Goal: Task Accomplishment & Management: Manage account settings

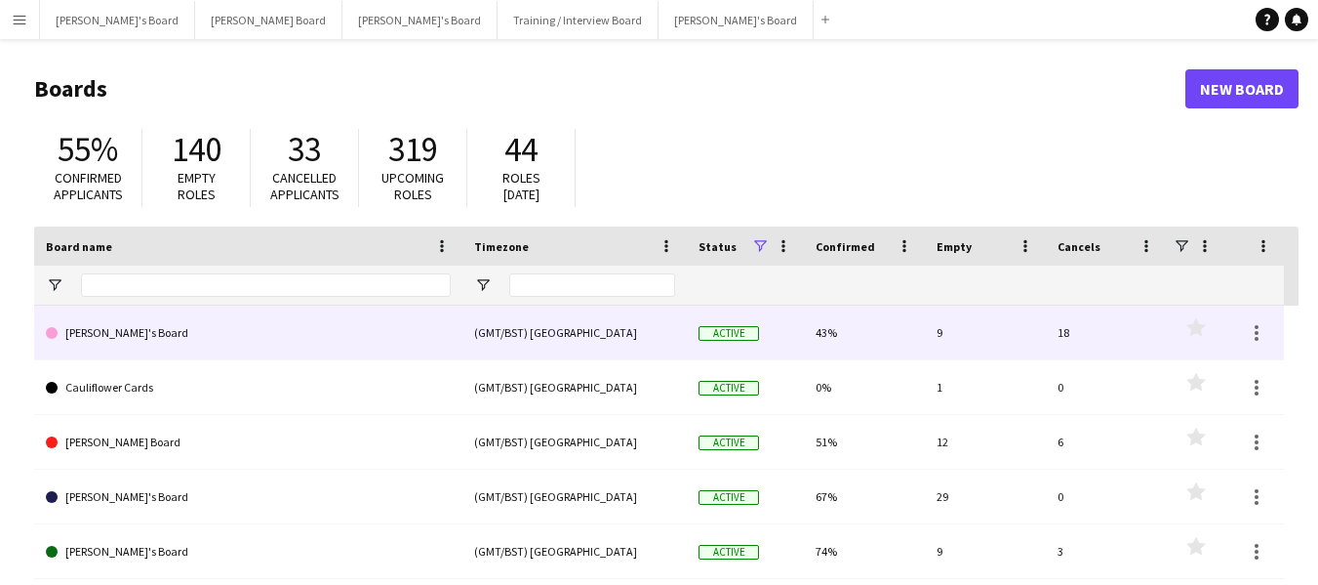
click at [140, 331] on link "[PERSON_NAME]'s Board" at bounding box center [248, 332] width 405 height 55
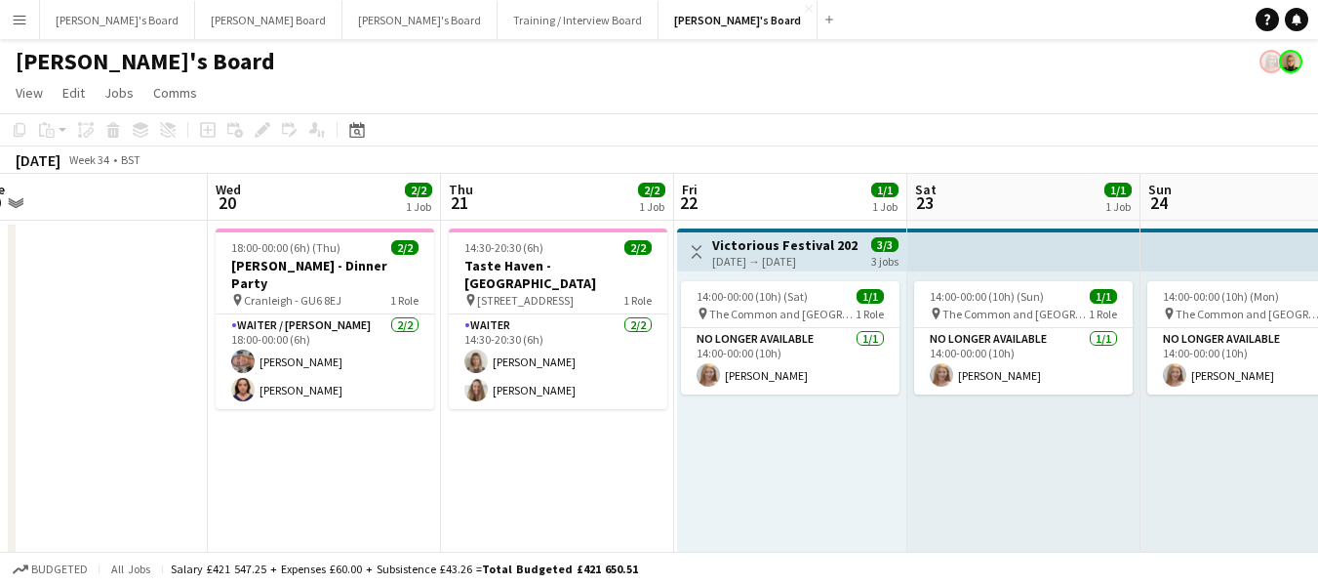
scroll to position [0, 627]
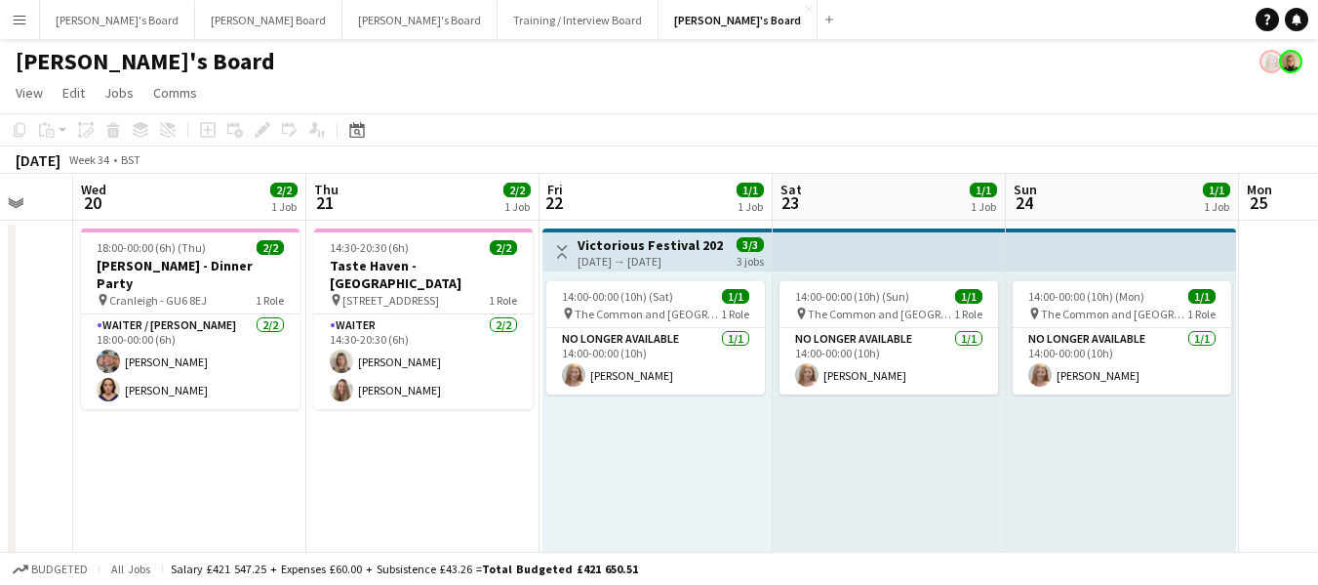
drag, startPoint x: 1006, startPoint y: 205, endPoint x: 380, endPoint y: 213, distance: 626.6
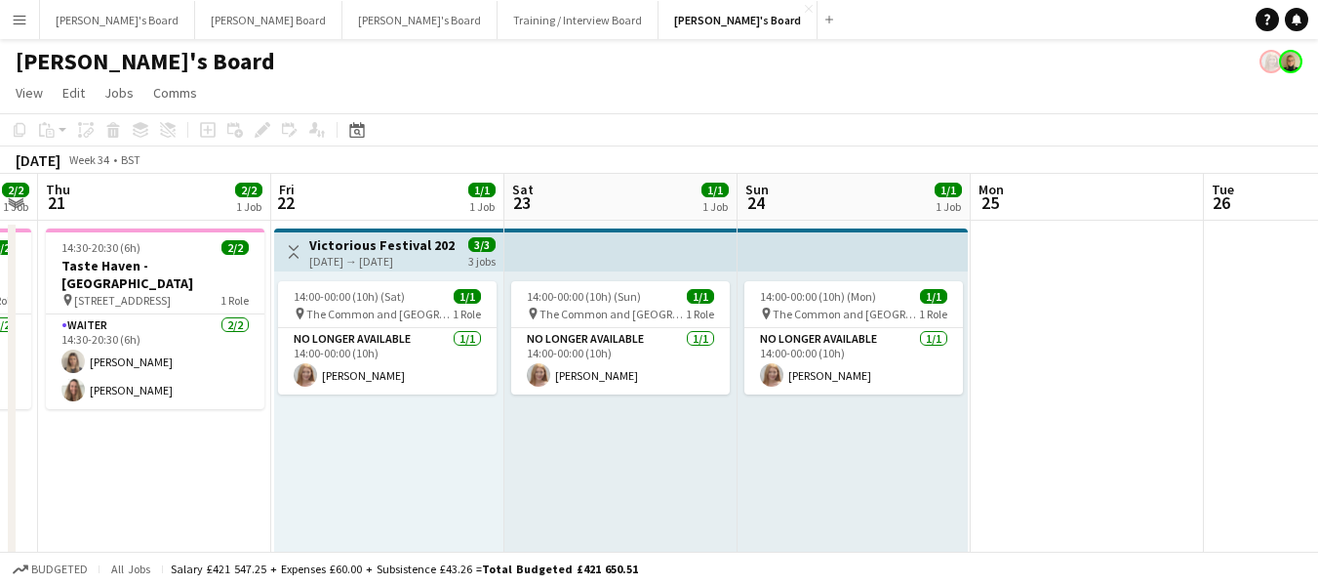
drag, startPoint x: 692, startPoint y: 196, endPoint x: 437, endPoint y: 196, distance: 254.7
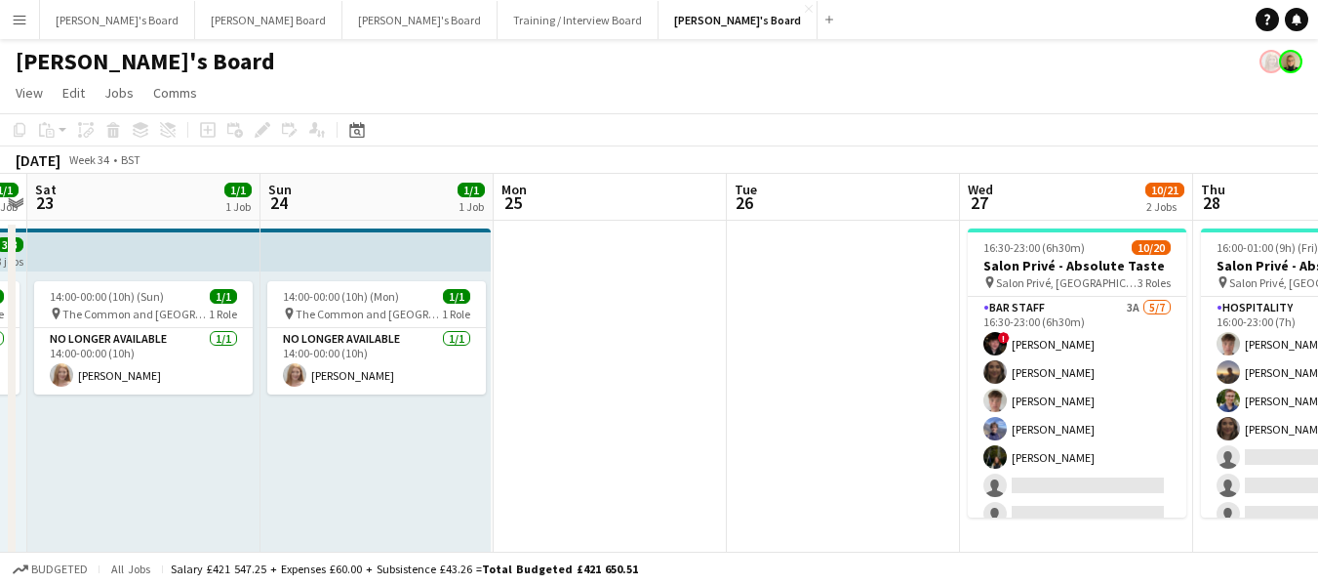
drag, startPoint x: 839, startPoint y: 197, endPoint x: 387, endPoint y: 205, distance: 451.9
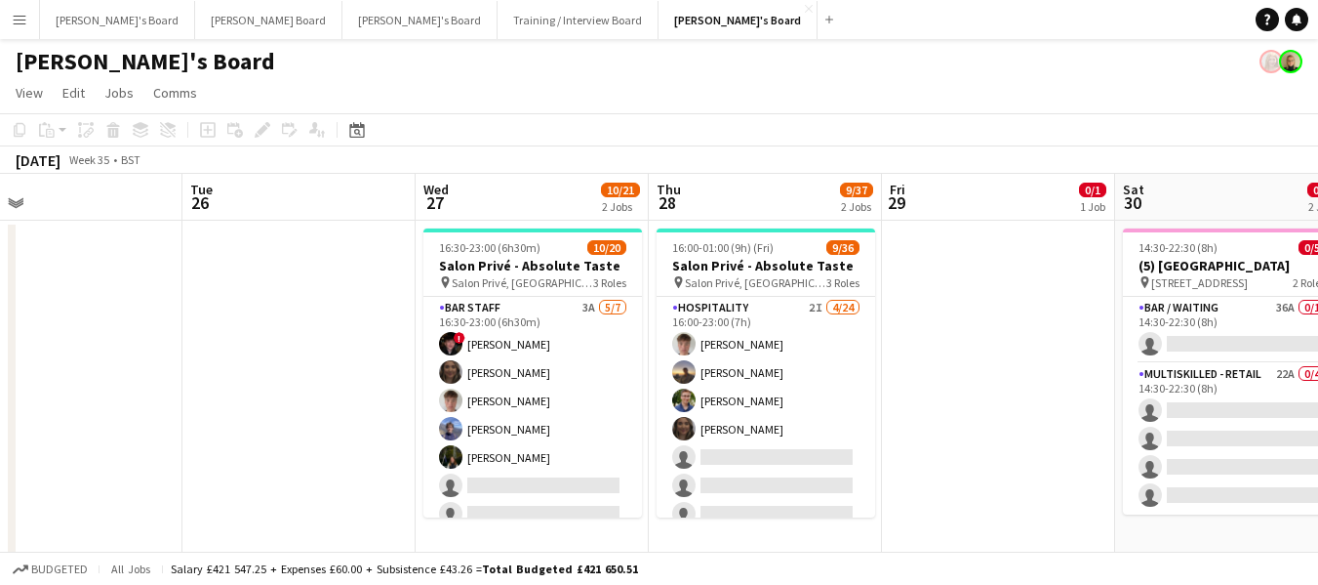
scroll to position [0, 843]
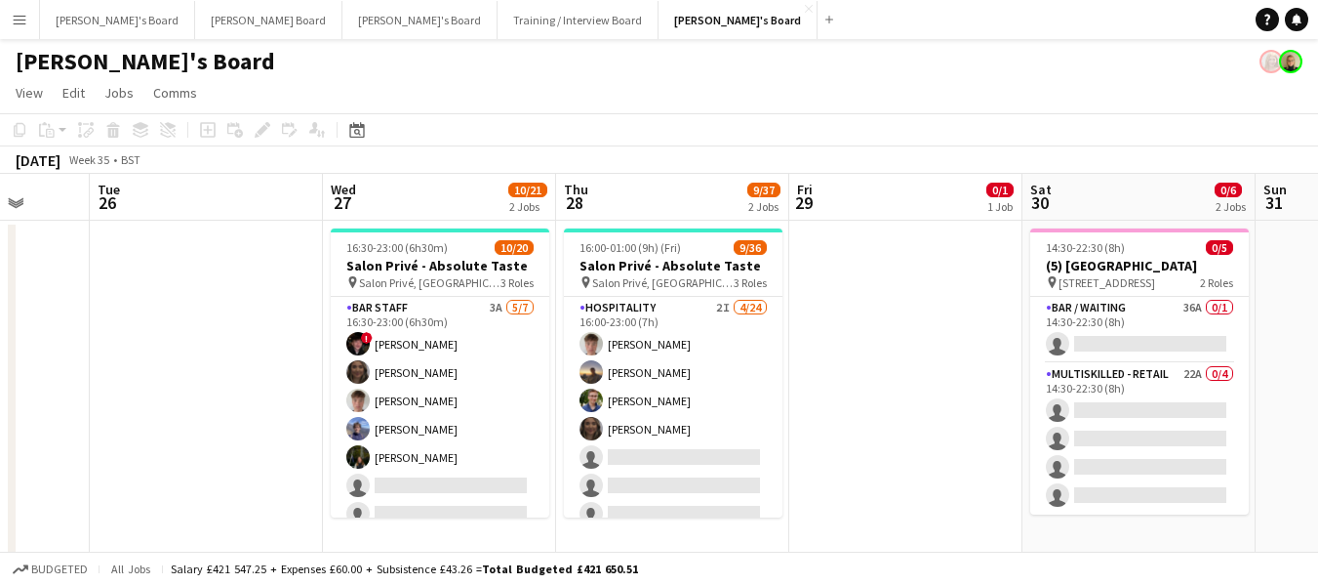
drag, startPoint x: 822, startPoint y: 203, endPoint x: 229, endPoint y: 186, distance: 592.6
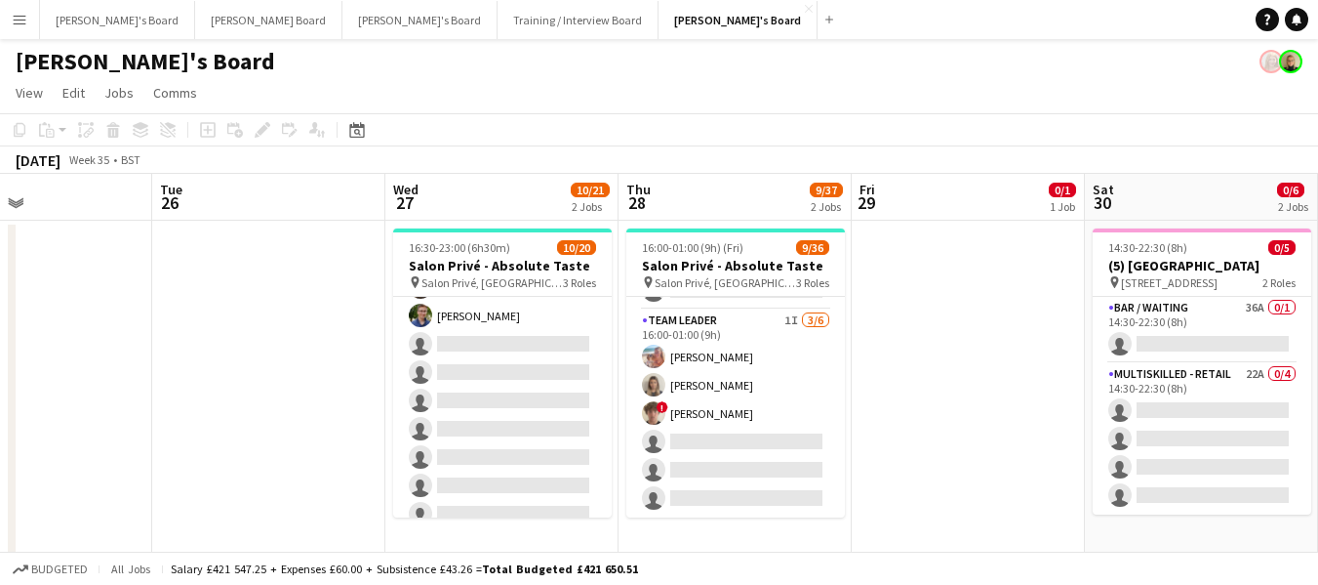
scroll to position [0, 522]
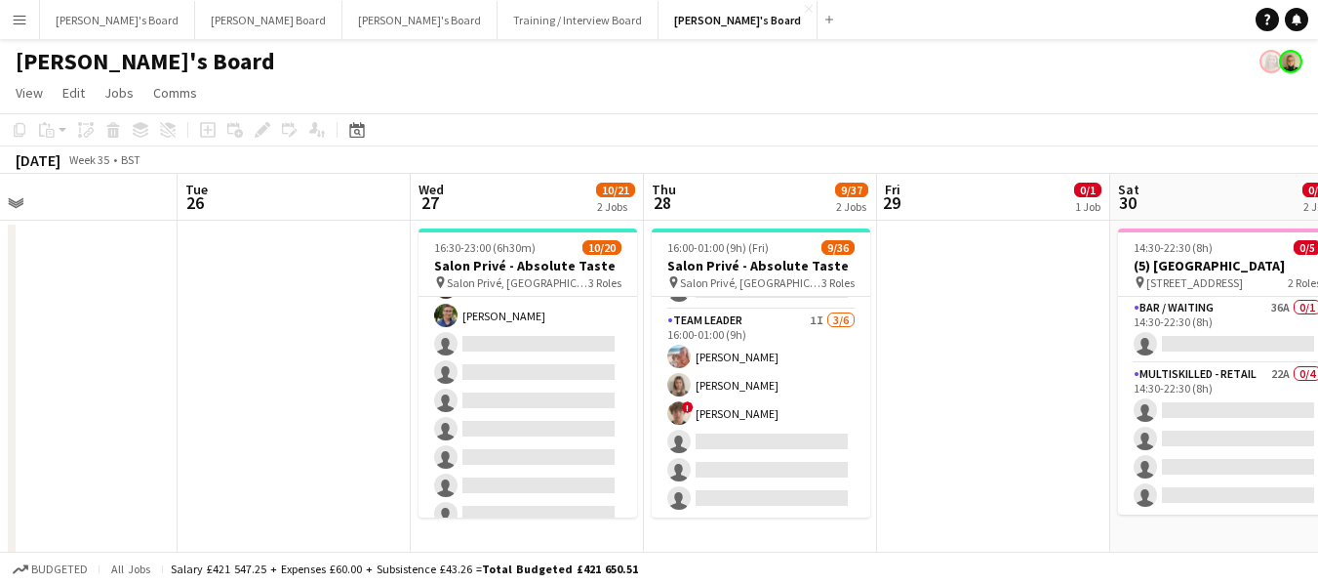
drag, startPoint x: 711, startPoint y: 238, endPoint x: 799, endPoint y: 228, distance: 88.4
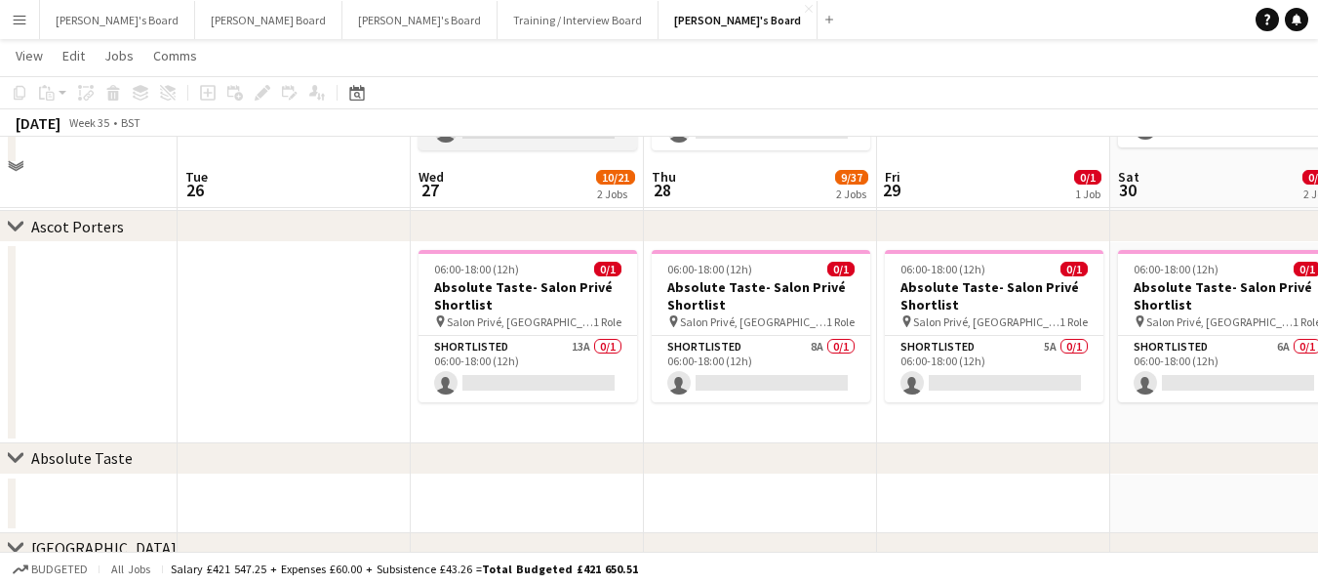
scroll to position [390, 0]
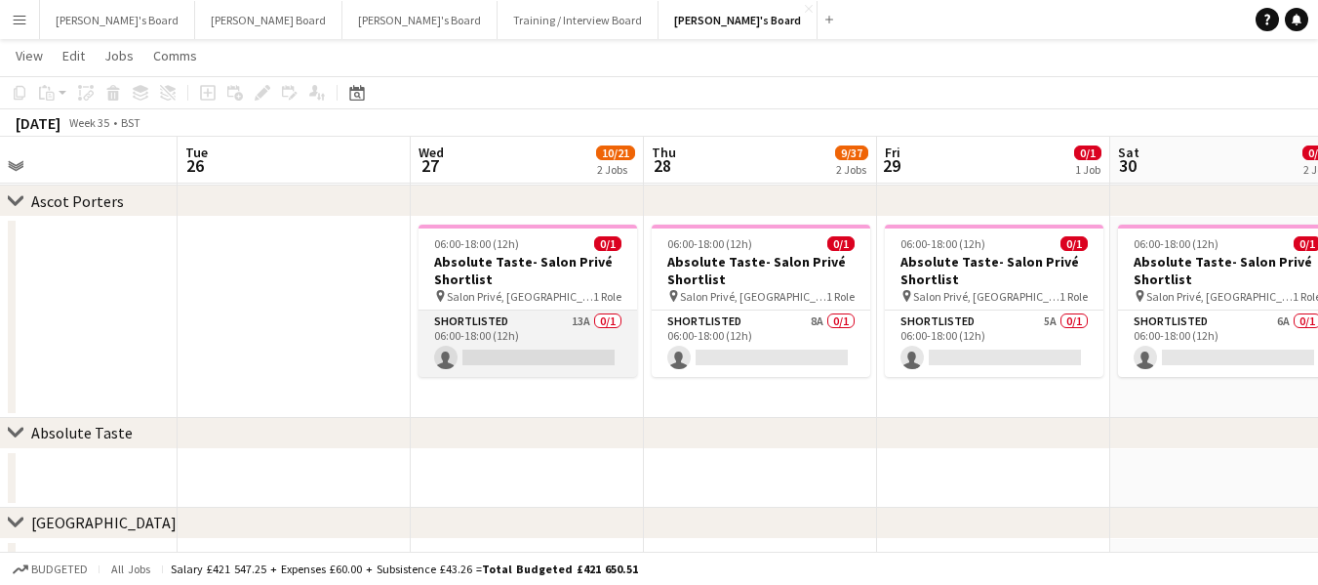
click at [448, 318] on app-card-role "Shortlisted 13A 0/1 06:00-18:00 (12h) single-neutral-actions" at bounding box center [528, 343] width 219 height 66
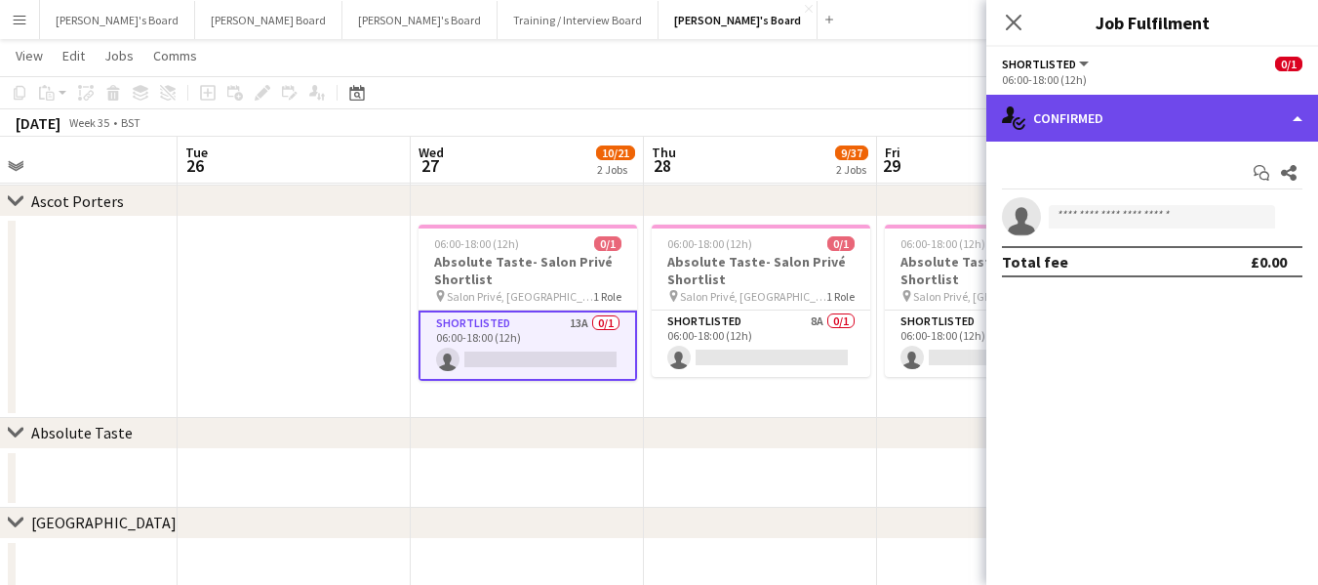
click at [1060, 110] on div "single-neutral-actions-check-2 Confirmed" at bounding box center [1153, 118] width 332 height 47
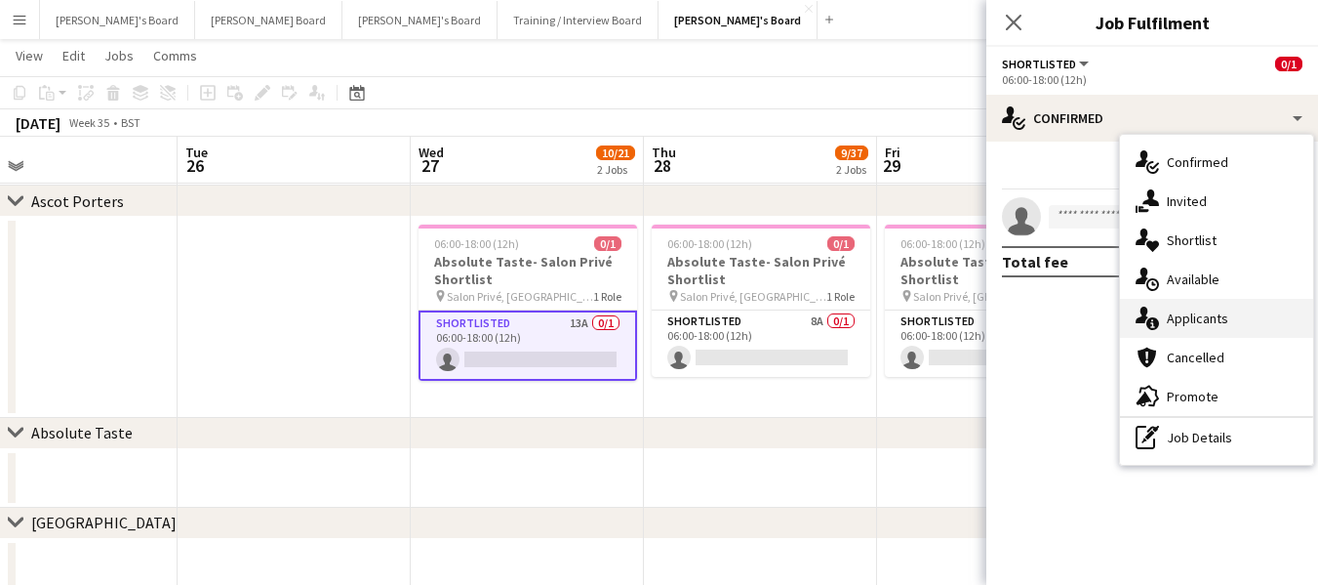
click at [1199, 320] on div "single-neutral-actions-information Applicants" at bounding box center [1216, 318] width 193 height 39
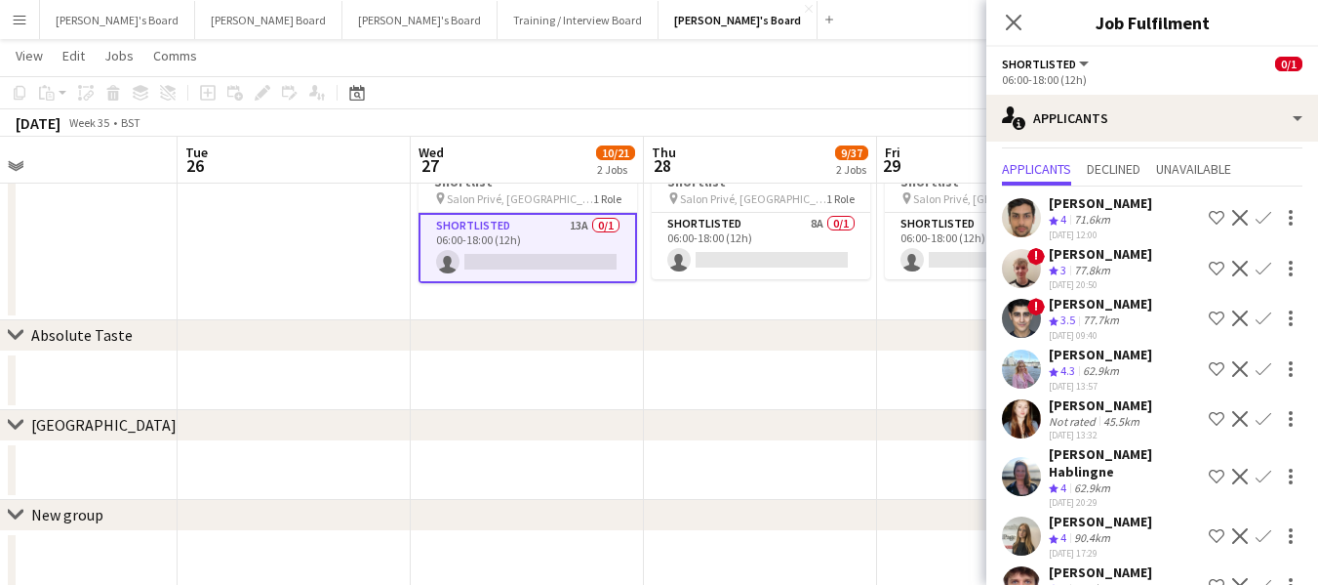
scroll to position [0, 0]
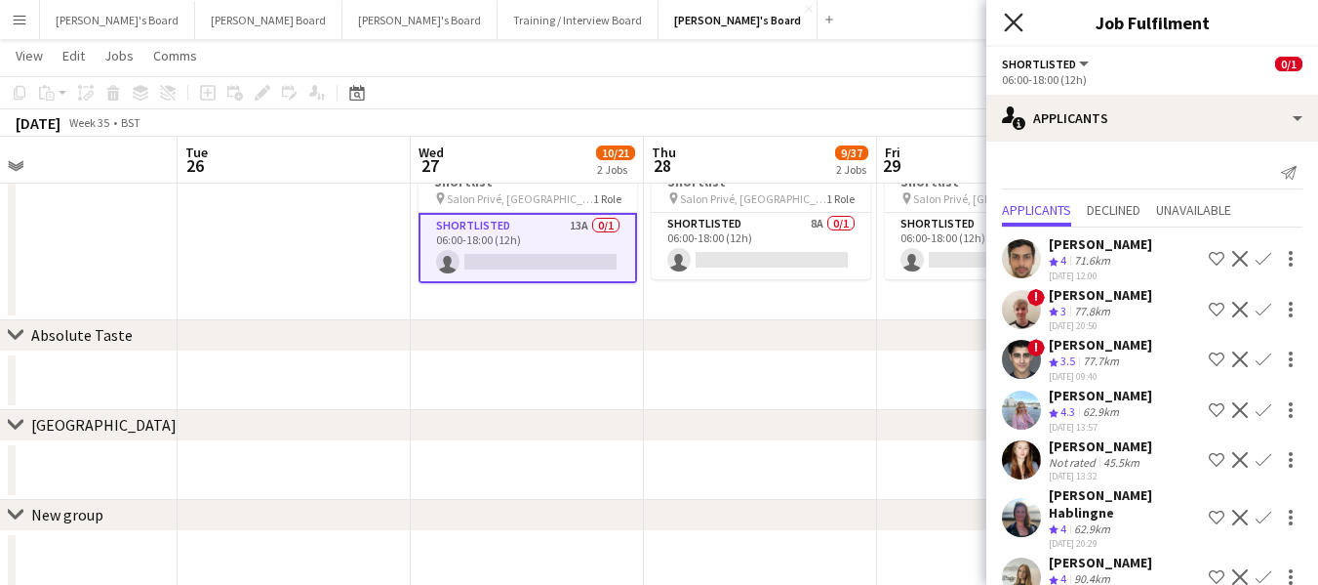
click at [1021, 20] on icon "Close pop-in" at bounding box center [1013, 22] width 19 height 19
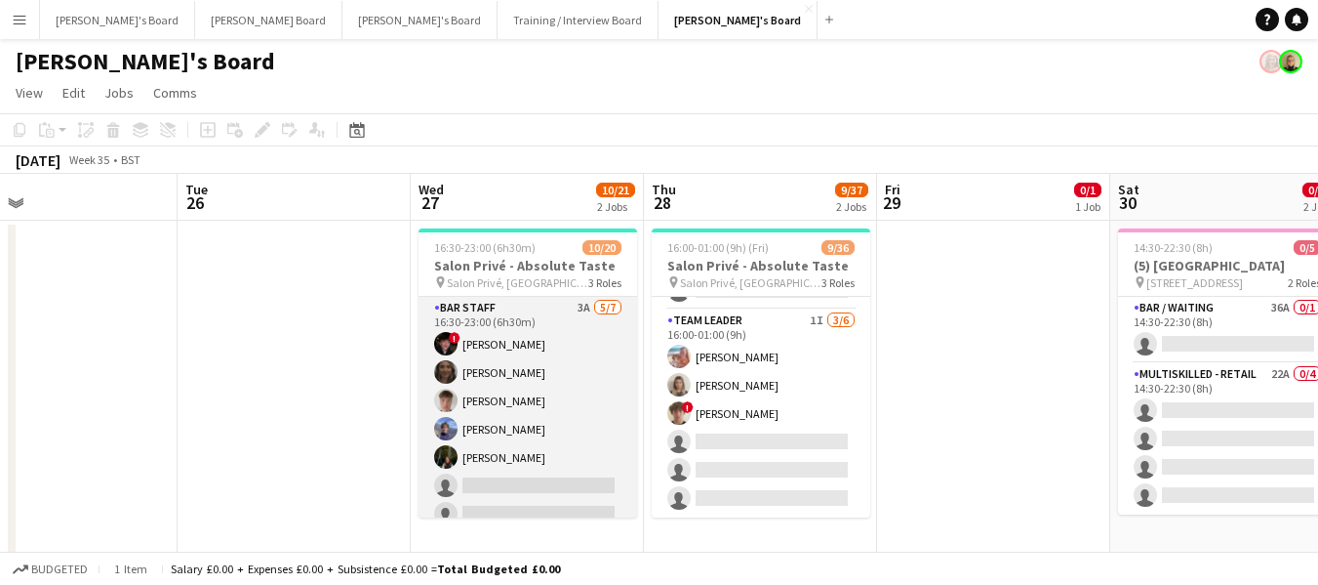
click at [494, 376] on app-card-role "BAR STAFF 3A [DATE] 16:30-23:00 (6h30m) ! [PERSON_NAME] [PERSON_NAME] [PERSON_N…" at bounding box center [528, 415] width 219 height 236
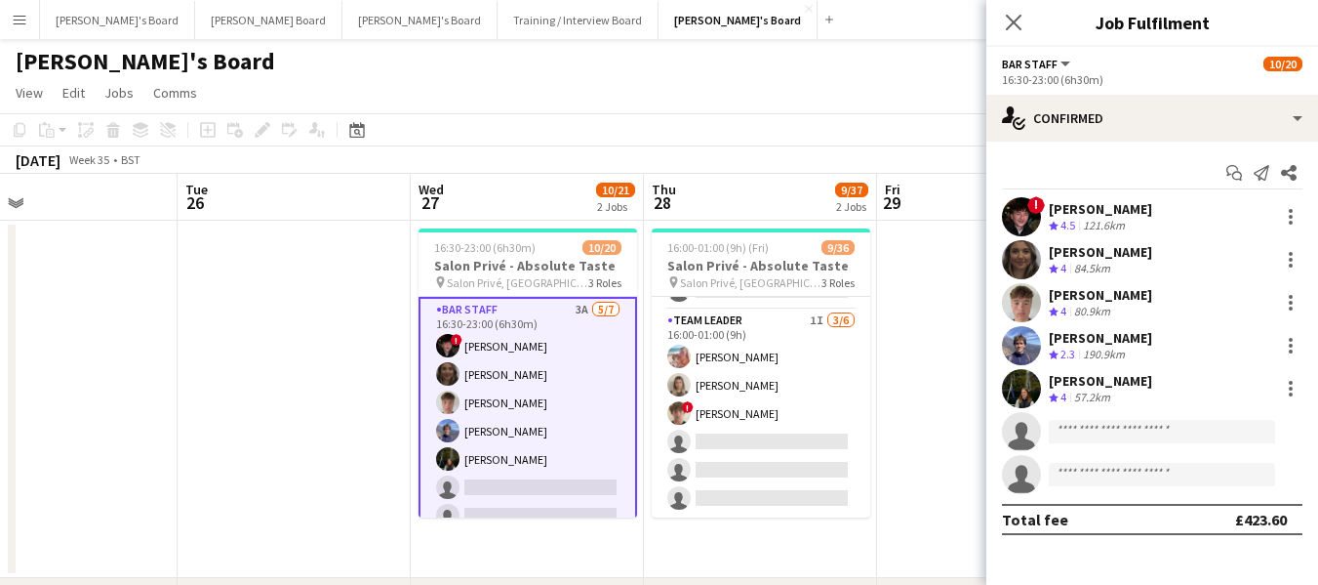
click at [1101, 214] on div "[PERSON_NAME]" at bounding box center [1100, 209] width 103 height 18
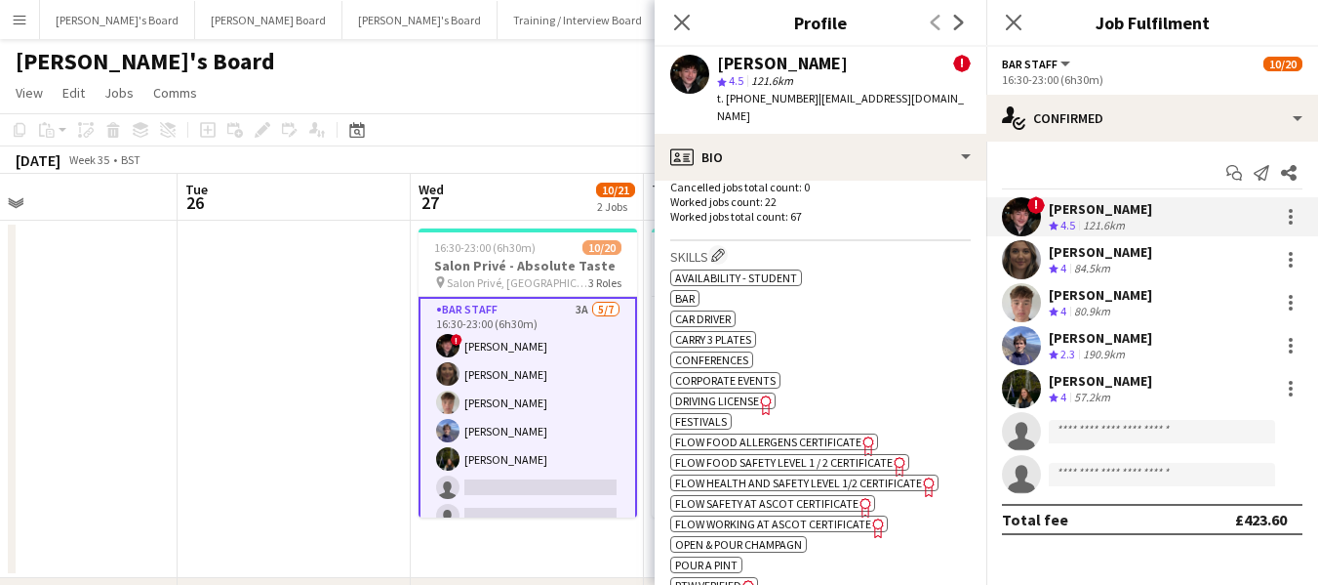
scroll to position [976, 0]
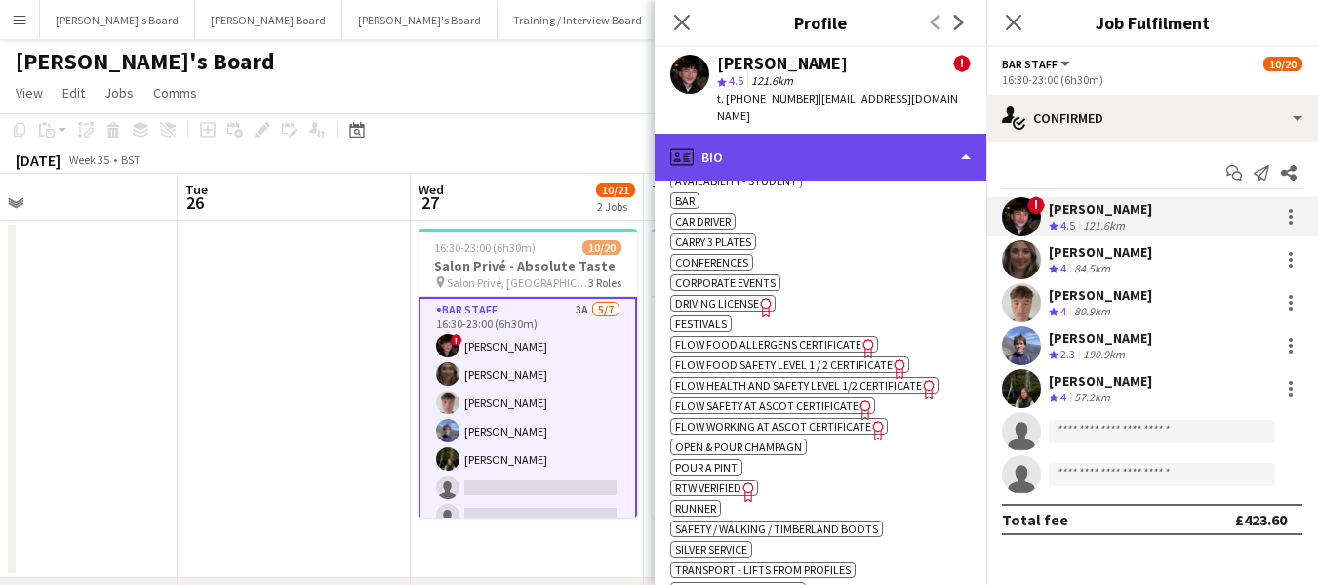
click at [821, 138] on div "profile Bio" at bounding box center [821, 157] width 332 height 47
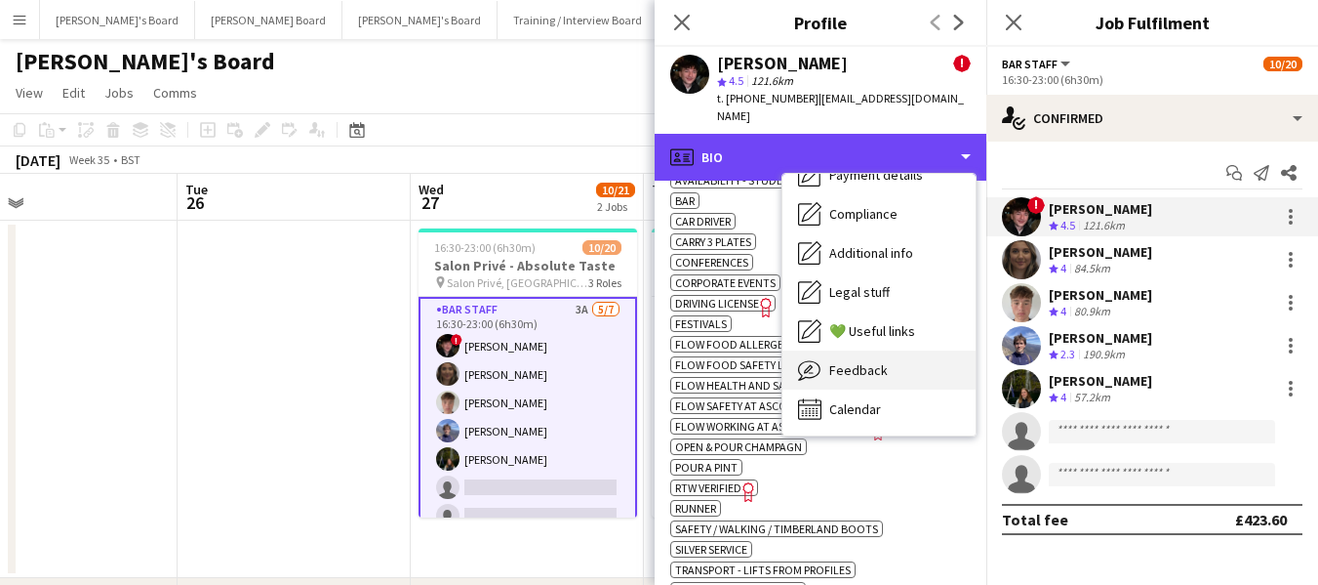
scroll to position [301, 0]
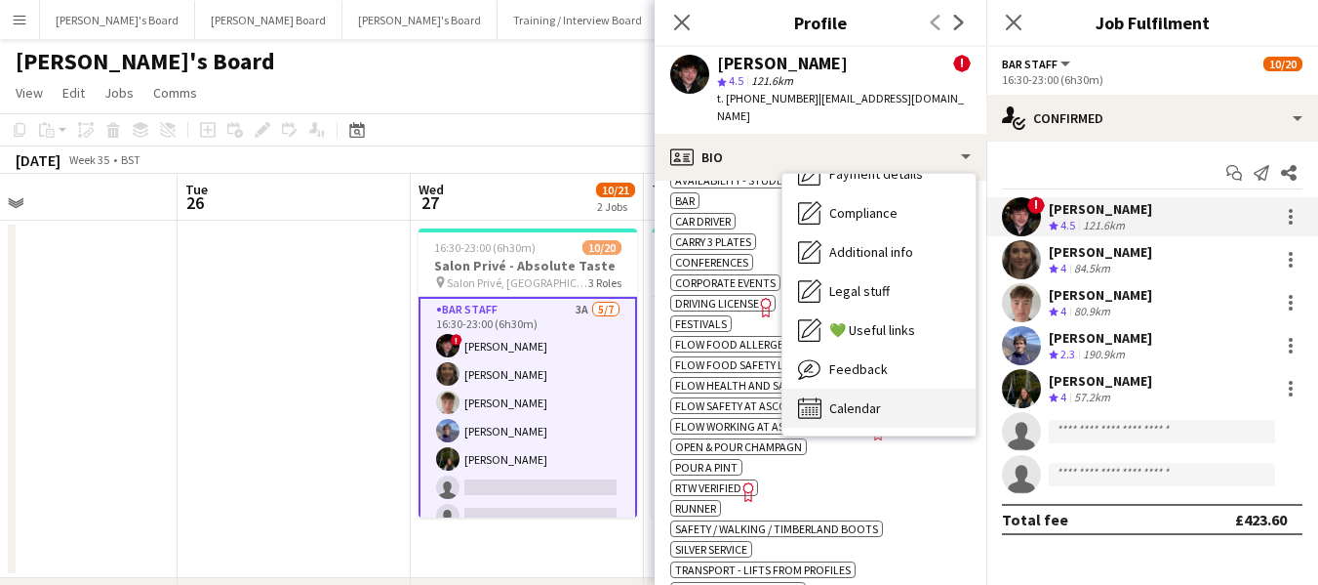
click at [873, 388] on div "Calendar Calendar" at bounding box center [879, 407] width 193 height 39
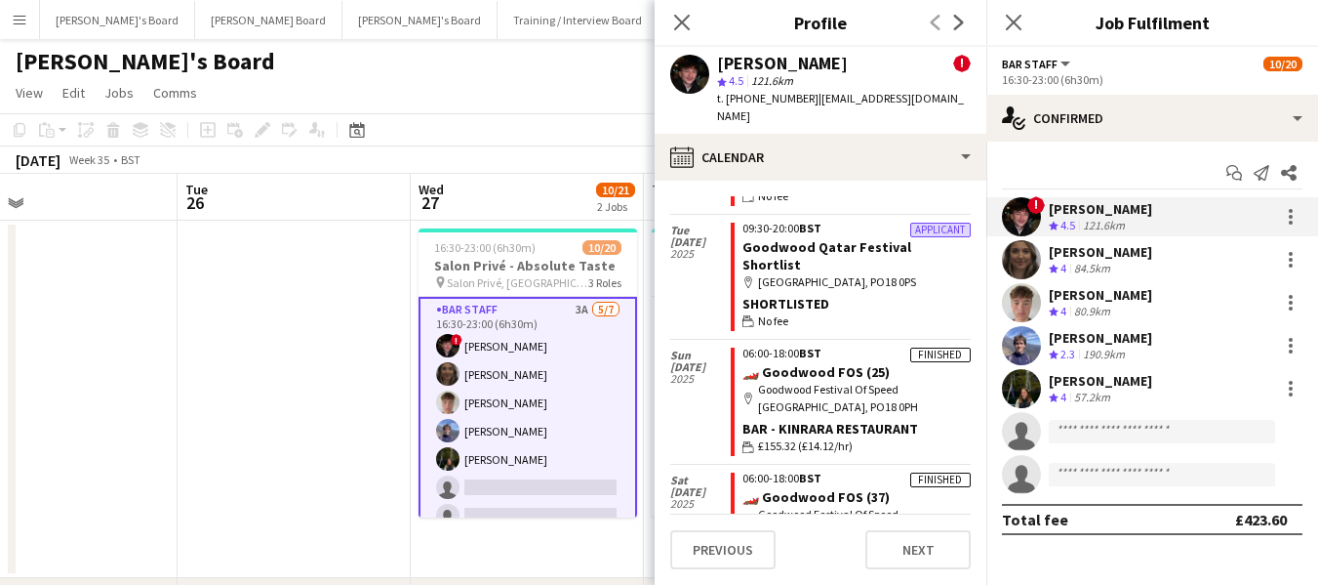
scroll to position [1561, 0]
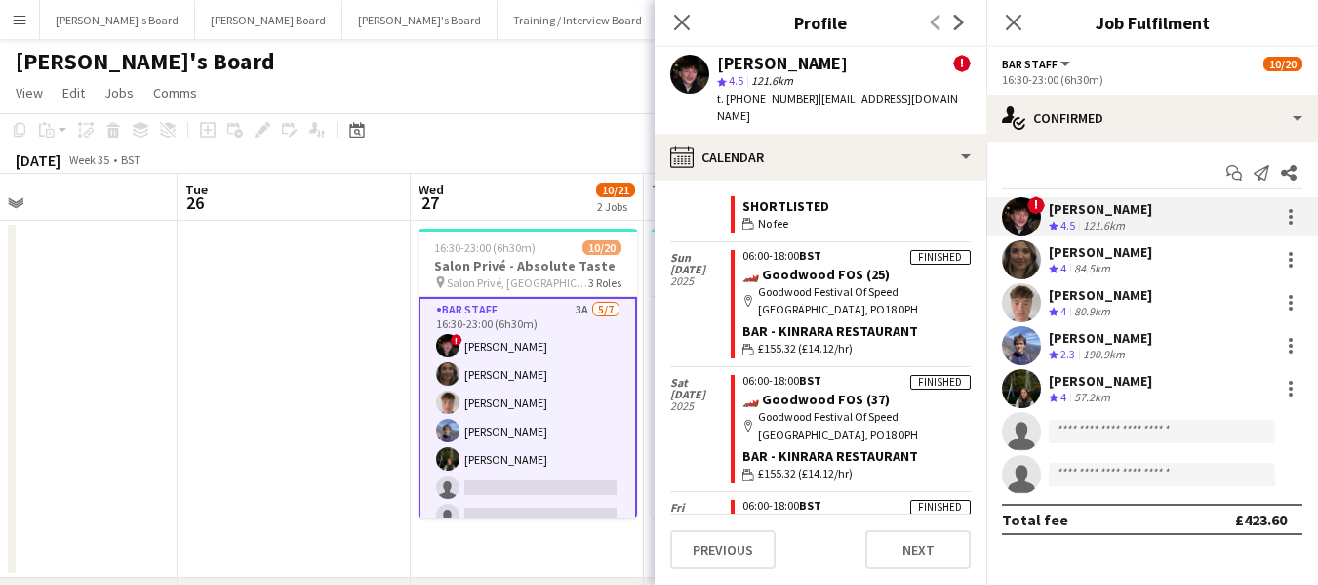
click at [1092, 210] on div "[PERSON_NAME]" at bounding box center [1100, 209] width 103 height 18
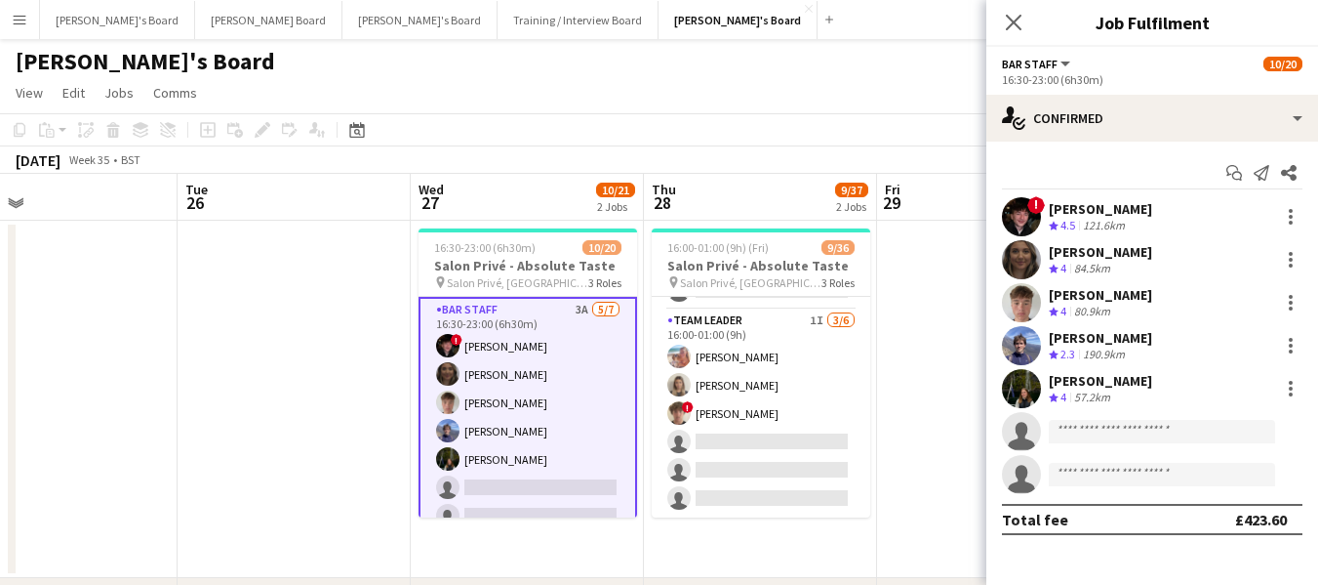
click at [1092, 210] on div "[PERSON_NAME]" at bounding box center [1100, 209] width 103 height 18
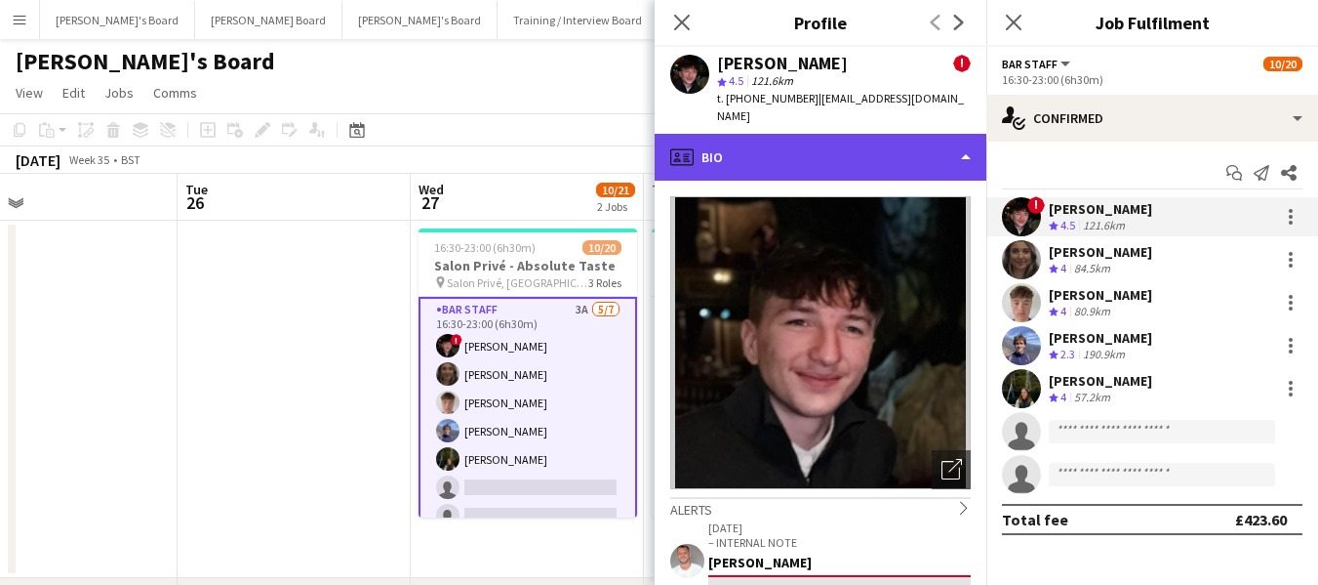
click at [843, 145] on div "profile Bio" at bounding box center [821, 157] width 332 height 47
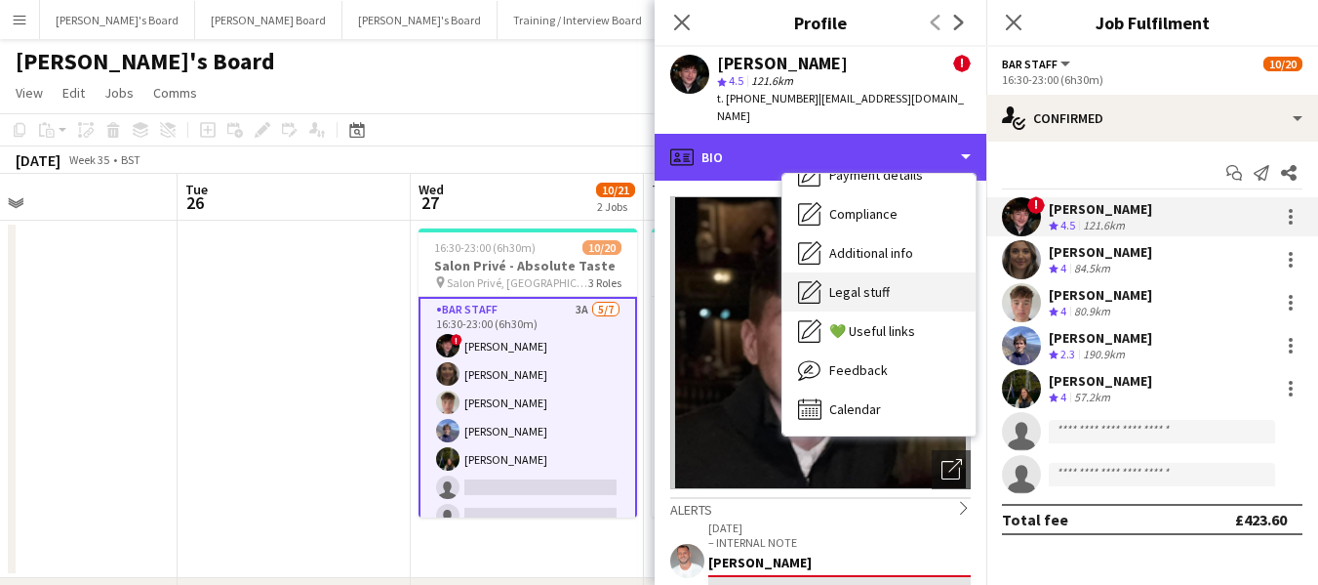
scroll to position [301, 0]
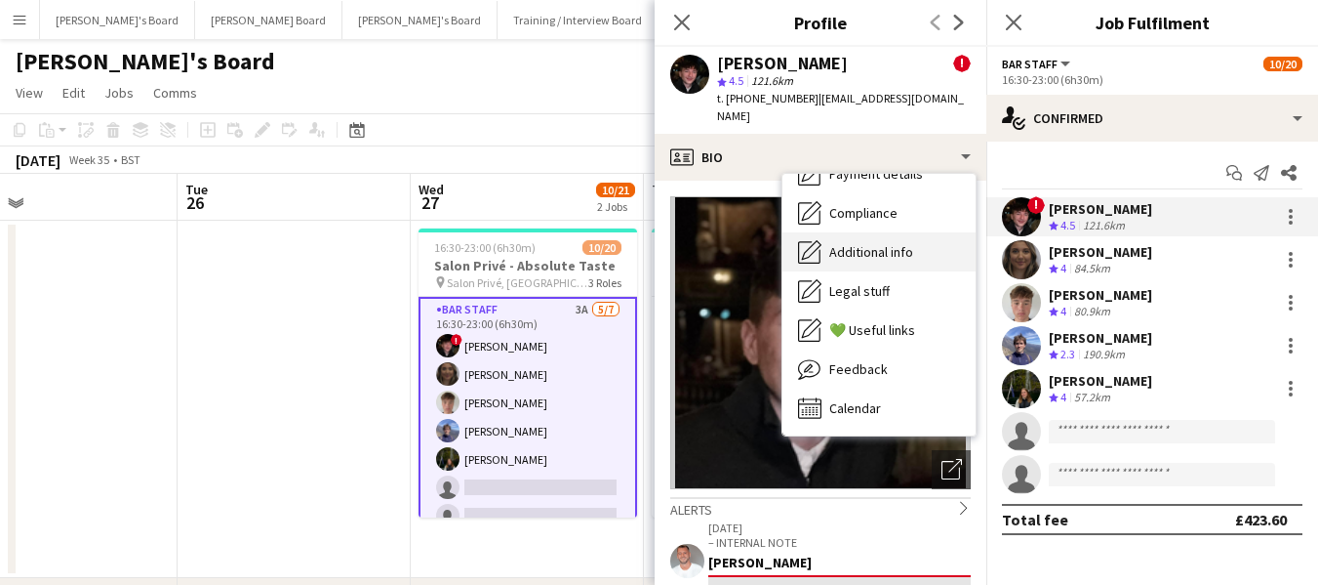
click at [890, 243] on span "Additional info" at bounding box center [872, 252] width 84 height 18
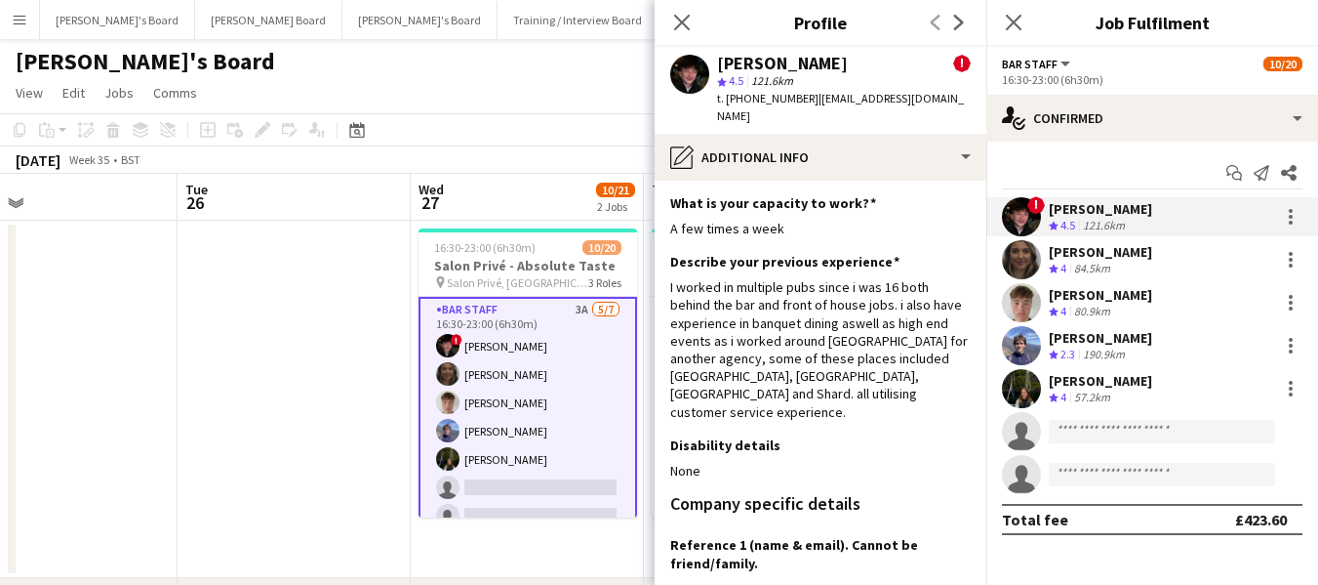
scroll to position [0, 0]
click at [682, 14] on icon "Close pop-in" at bounding box center [681, 22] width 19 height 19
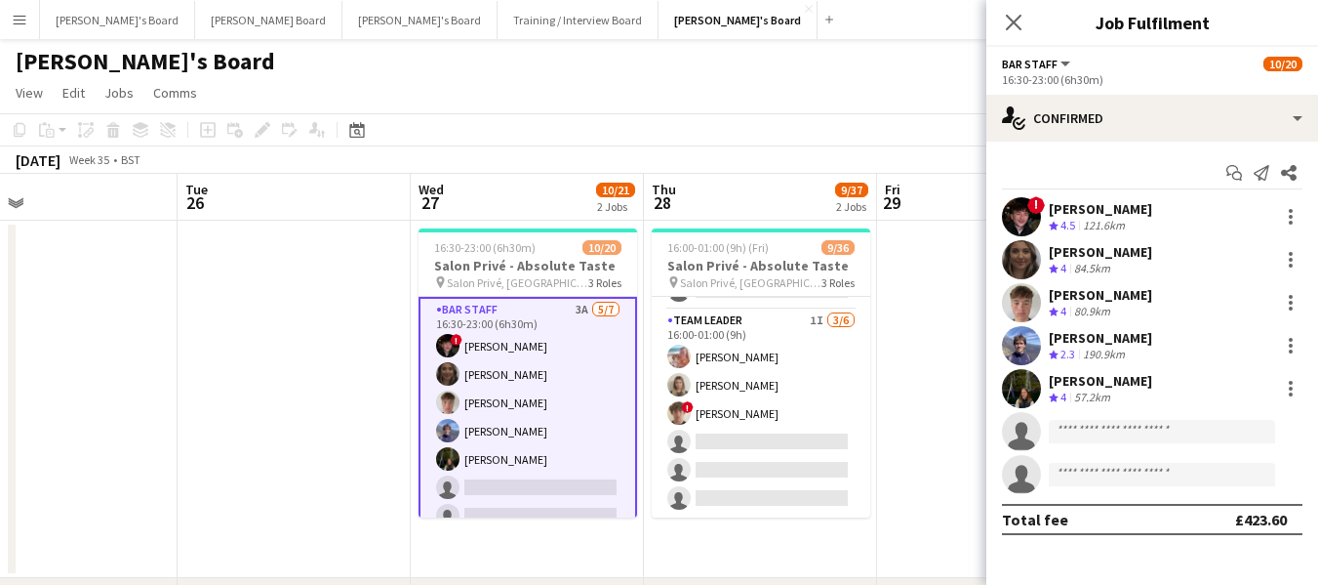
click at [492, 376] on app-card-role "BAR STAFF 3A [DATE] 16:30-23:00 (6h30m) ! [PERSON_NAME] [PERSON_NAME] [PERSON_N…" at bounding box center [528, 417] width 219 height 240
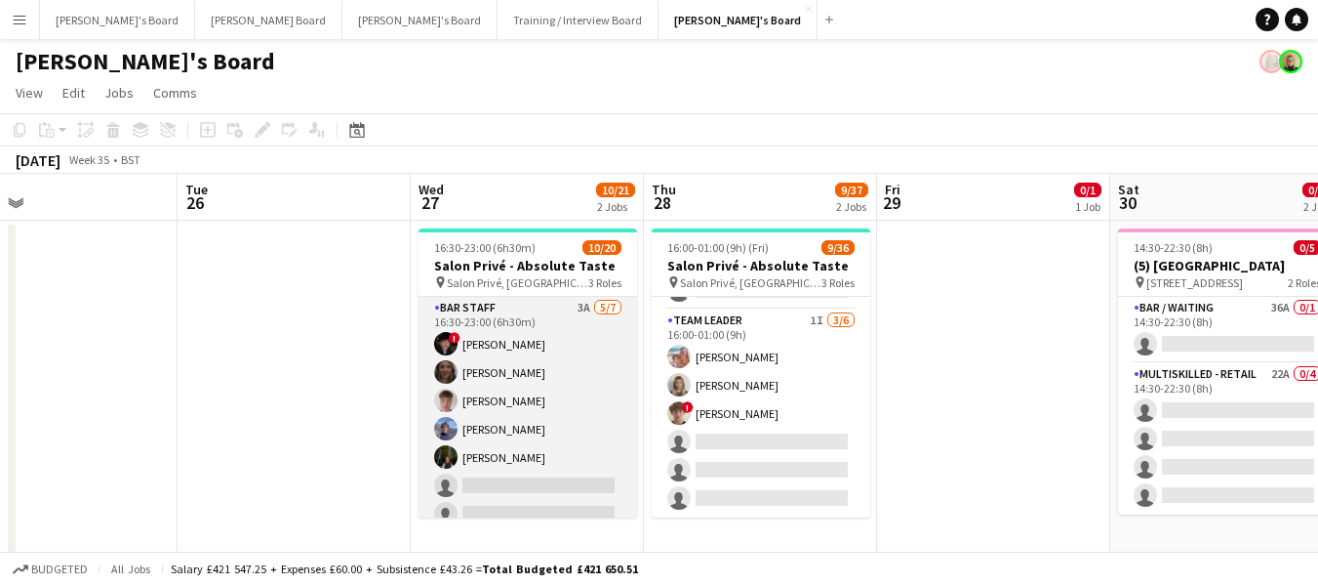
click at [492, 375] on app-card-role "BAR STAFF 3A [DATE] 16:30-23:00 (6h30m) ! [PERSON_NAME] [PERSON_NAME] [PERSON_N…" at bounding box center [528, 415] width 219 height 236
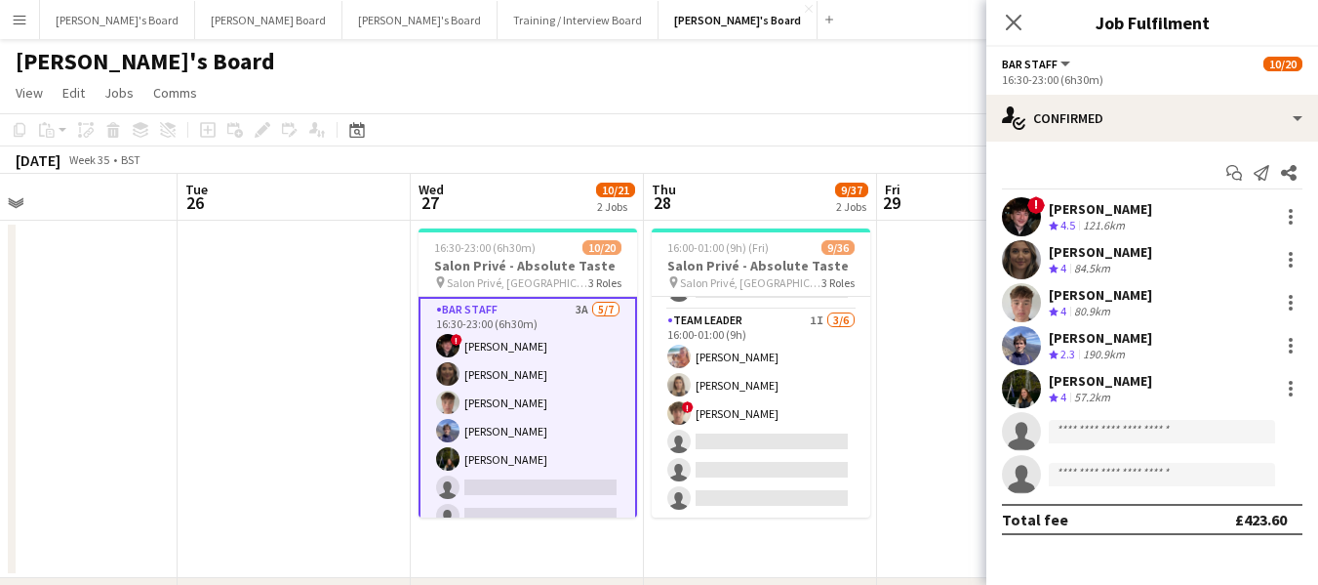
click at [1105, 247] on div "[PERSON_NAME]" at bounding box center [1100, 252] width 103 height 18
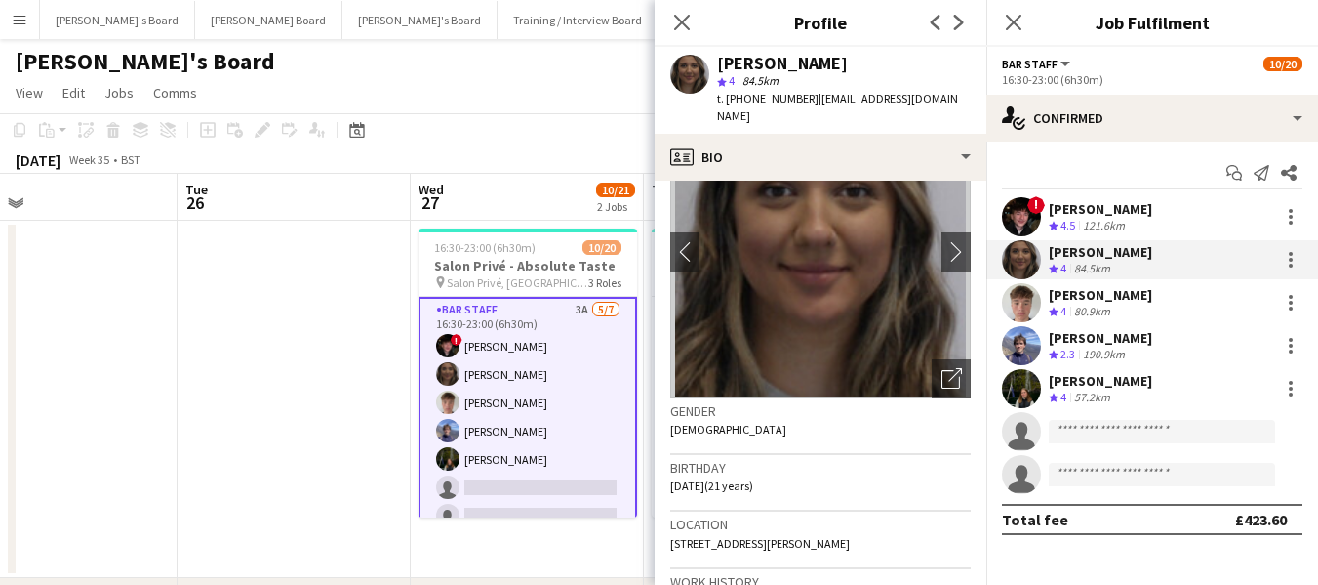
scroll to position [195, 0]
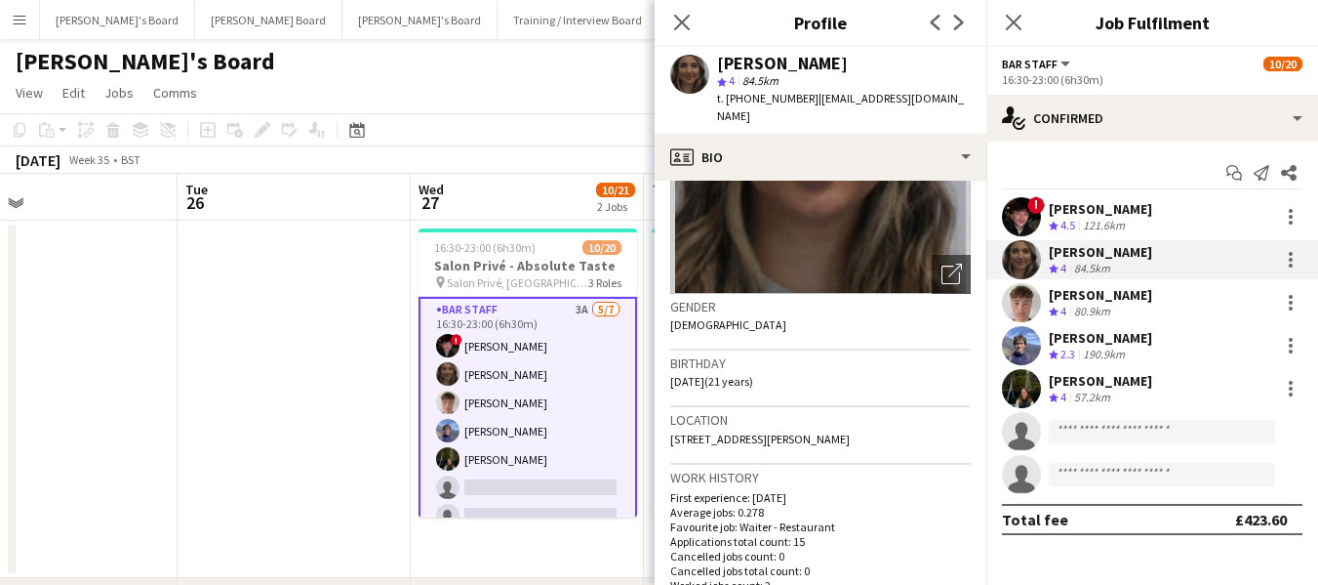
click at [1122, 344] on div "[PERSON_NAME]" at bounding box center [1100, 338] width 103 height 18
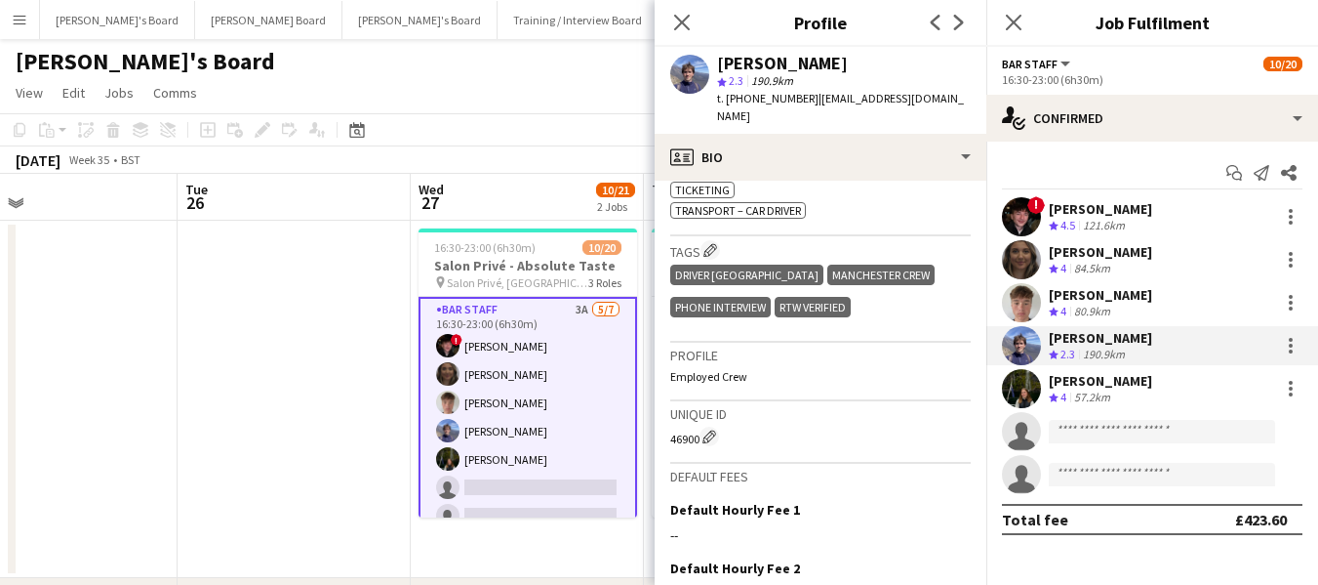
scroll to position [1269, 0]
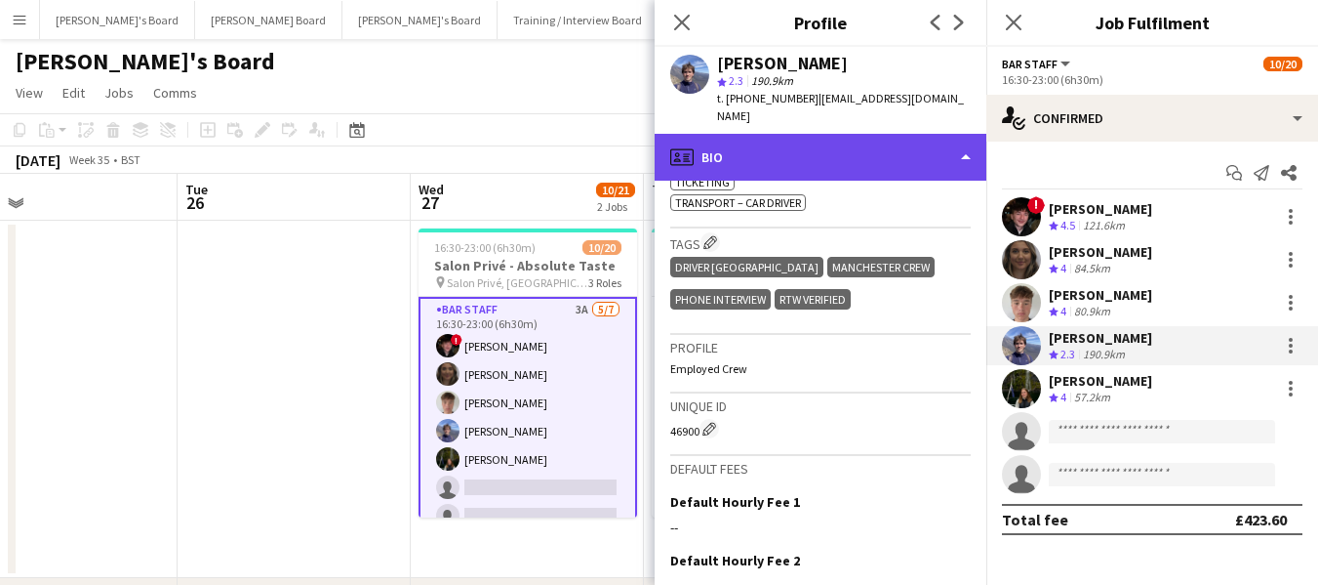
click at [823, 135] on div "profile Bio" at bounding box center [821, 157] width 332 height 47
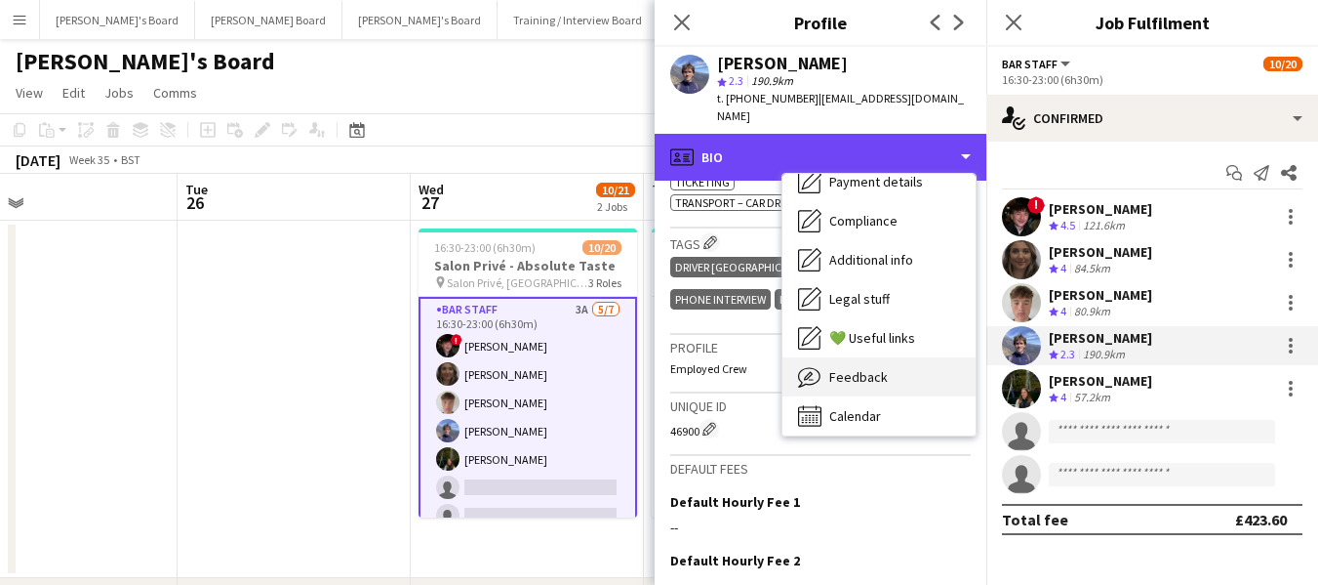
scroll to position [301, 0]
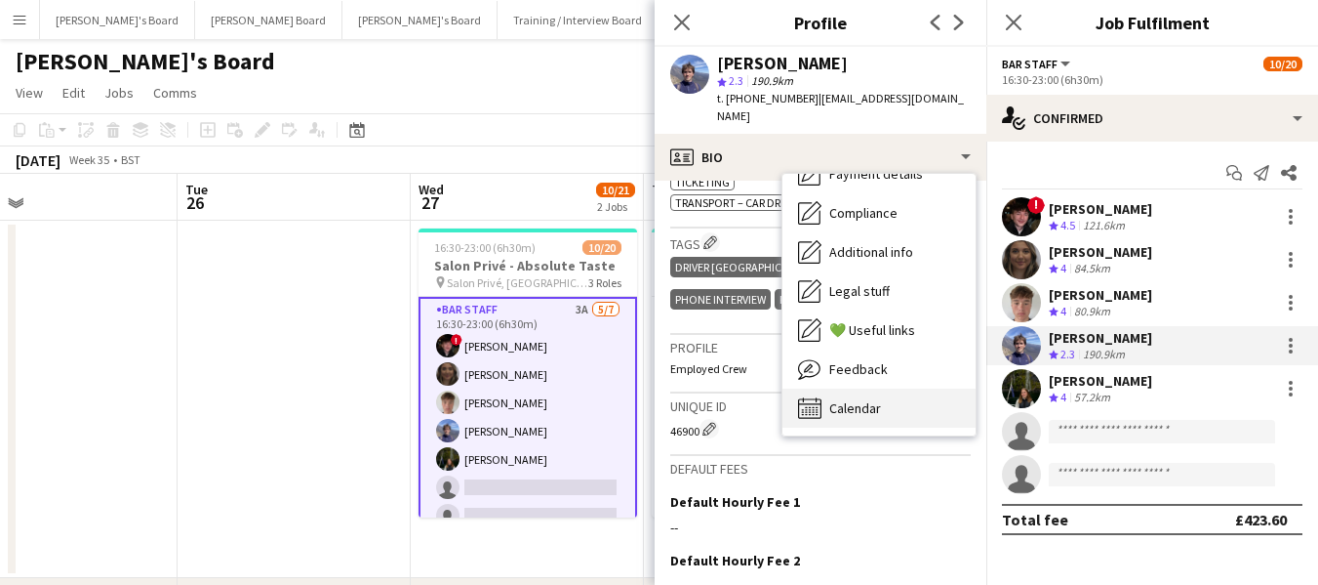
click at [849, 399] on span "Calendar" at bounding box center [856, 408] width 52 height 18
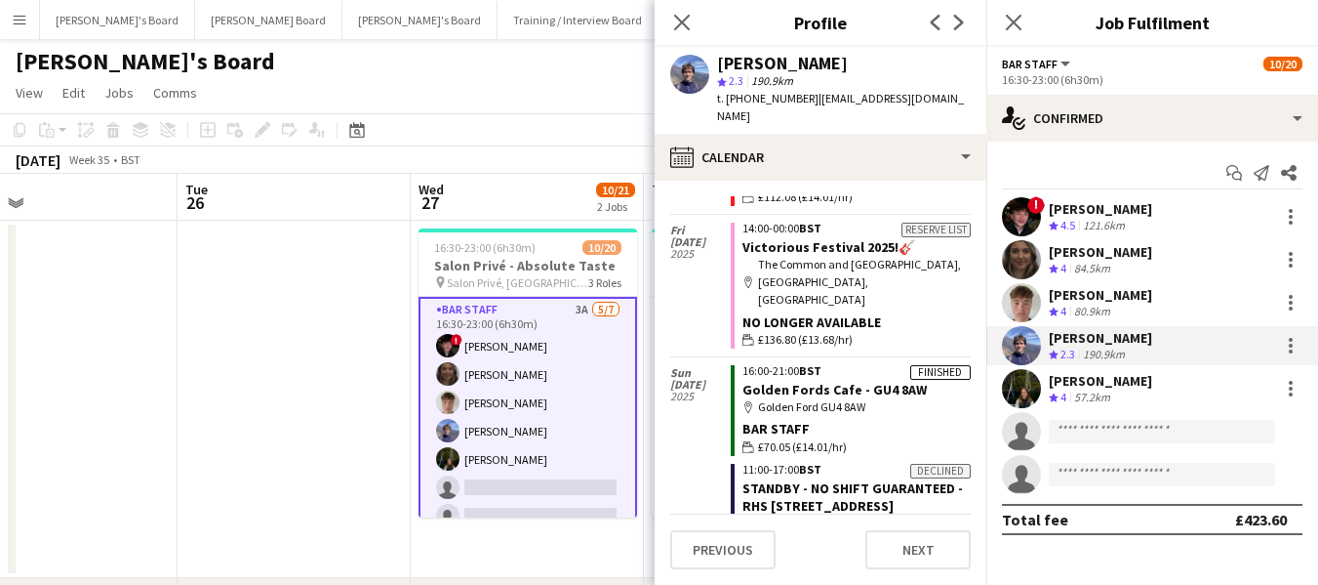
scroll to position [1171, 0]
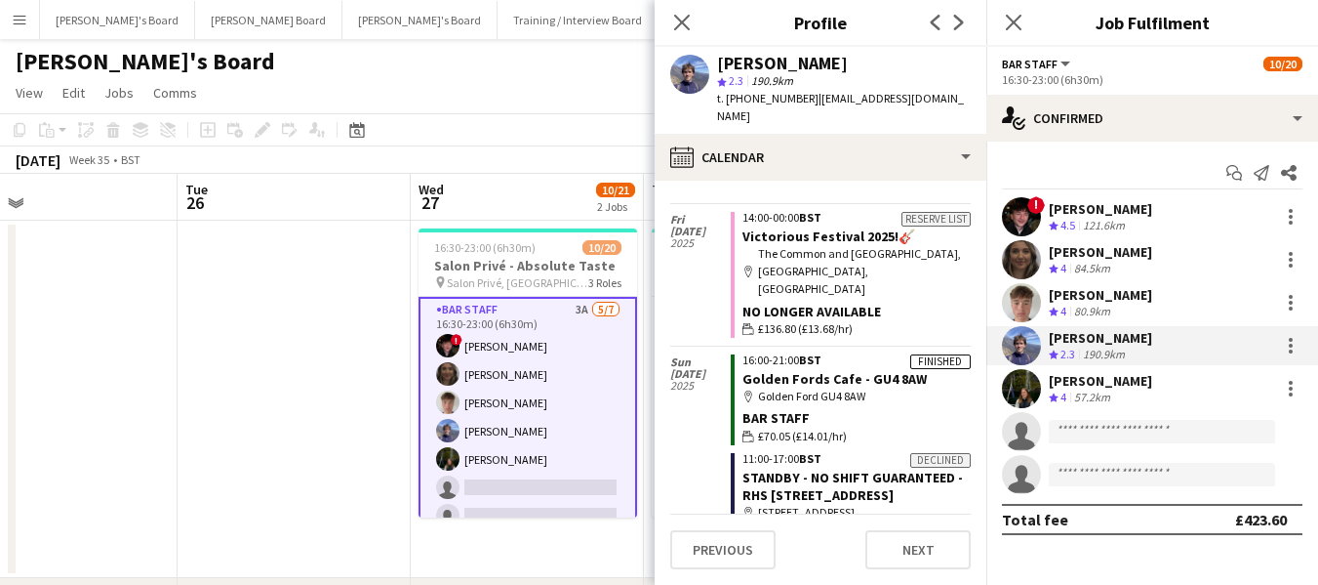
click at [518, 430] on app-card-role "BAR STAFF 3A [DATE] 16:30-23:00 (6h30m) ! [PERSON_NAME] [PERSON_NAME] [PERSON_N…" at bounding box center [528, 417] width 219 height 240
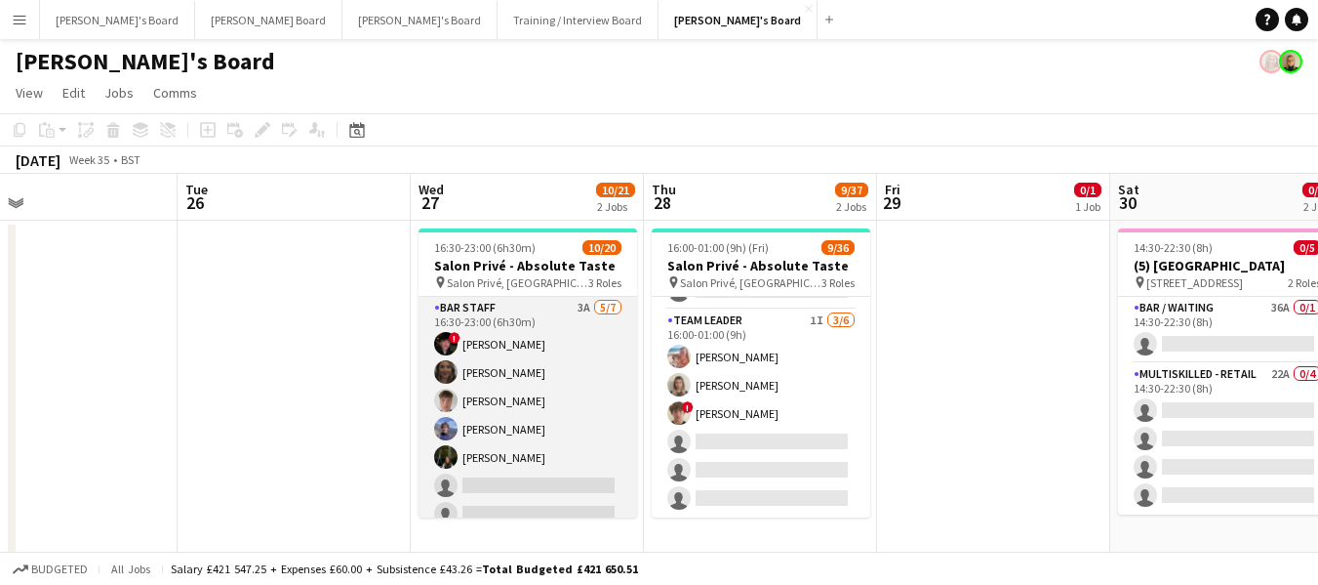
click at [518, 430] on app-card-role "BAR STAFF 3A [DATE] 16:30-23:00 (6h30m) ! [PERSON_NAME] [PERSON_NAME] [PERSON_N…" at bounding box center [528, 415] width 219 height 236
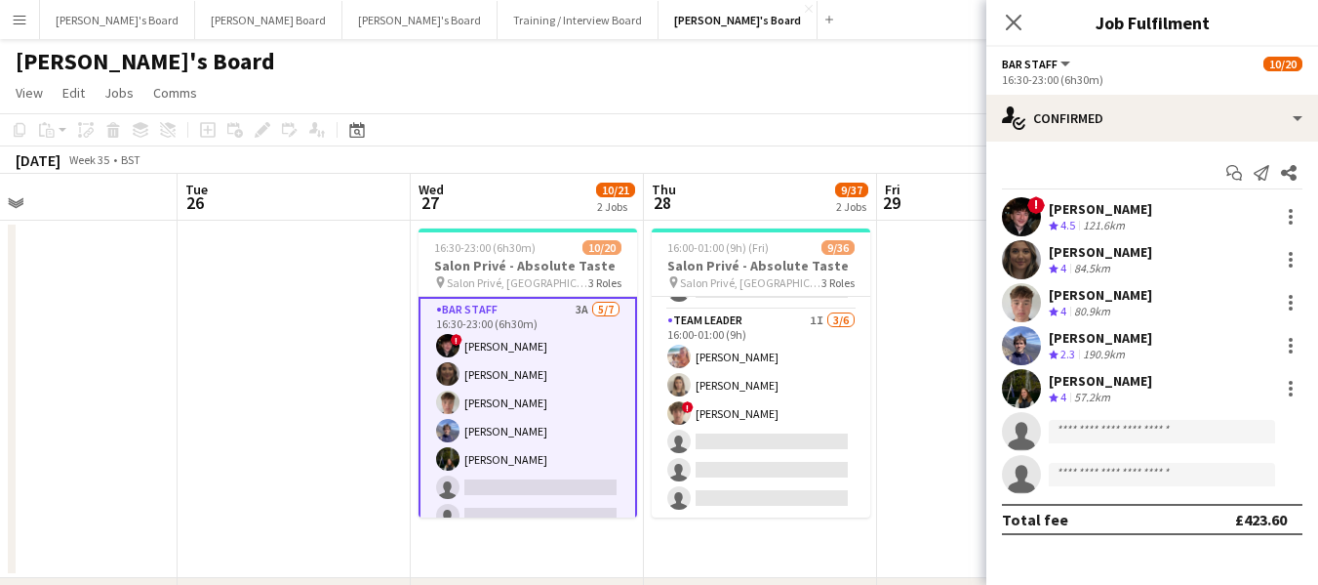
click at [1115, 339] on div "[PERSON_NAME]" at bounding box center [1100, 338] width 103 height 18
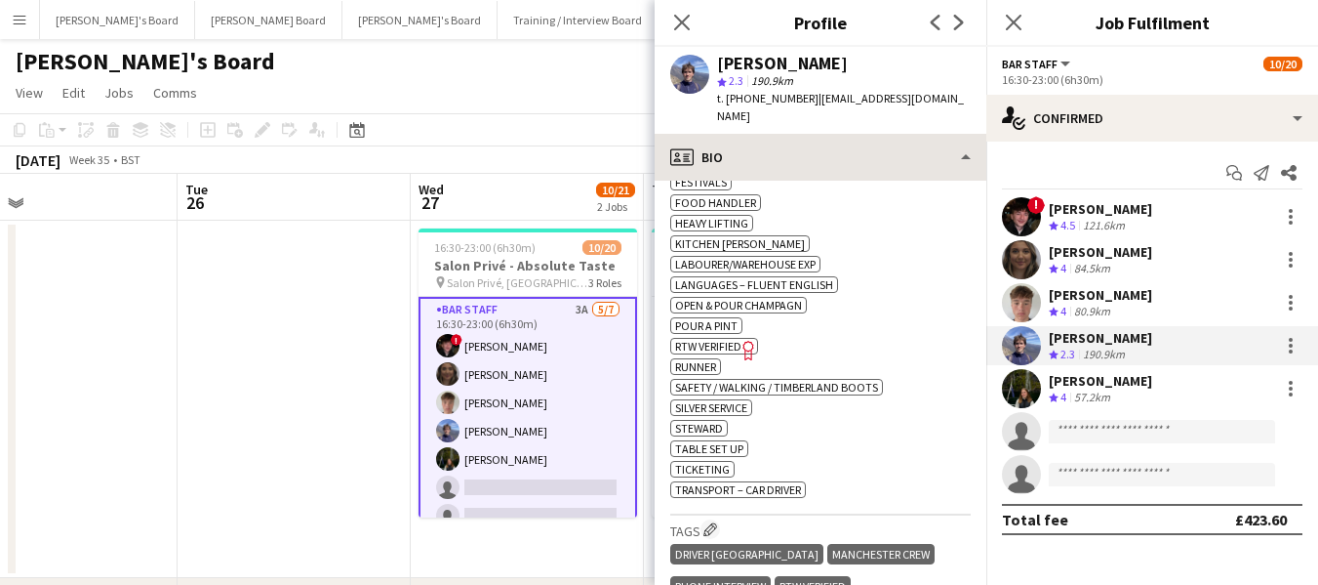
scroll to position [880, 0]
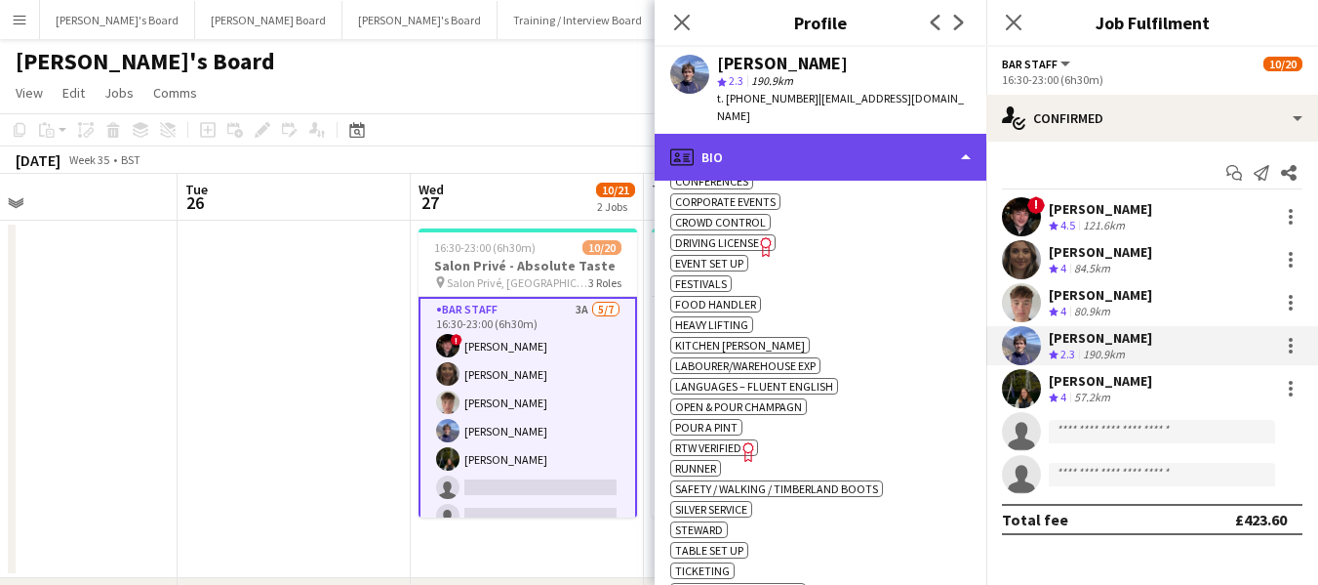
click at [836, 136] on div "profile Bio" at bounding box center [821, 157] width 332 height 47
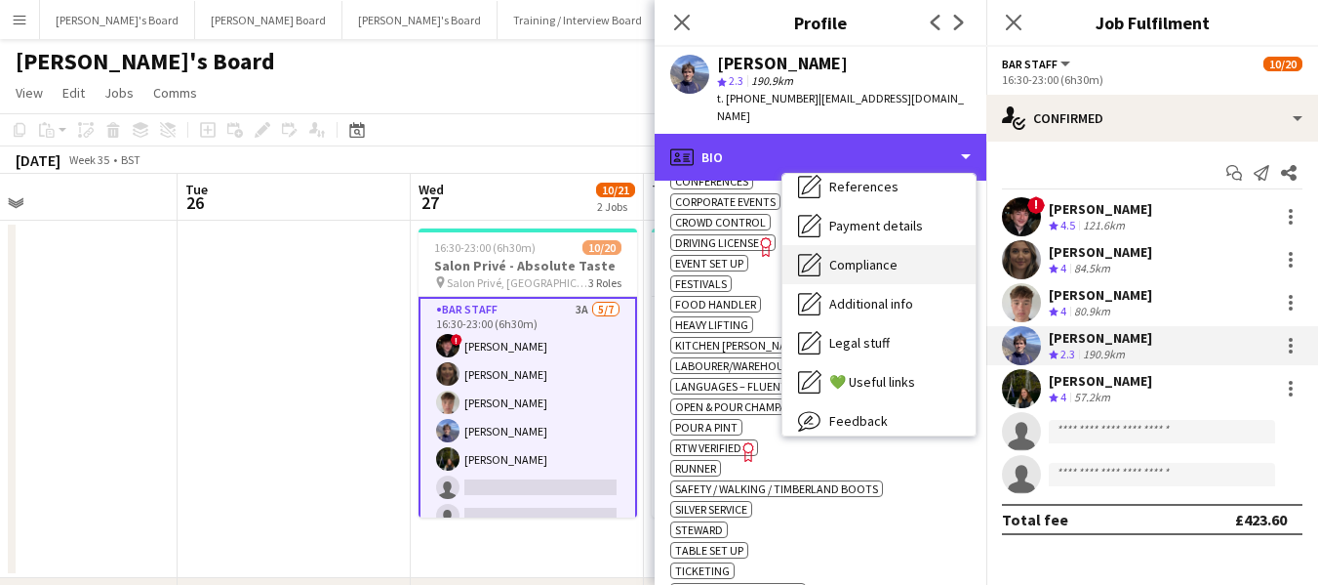
scroll to position [301, 0]
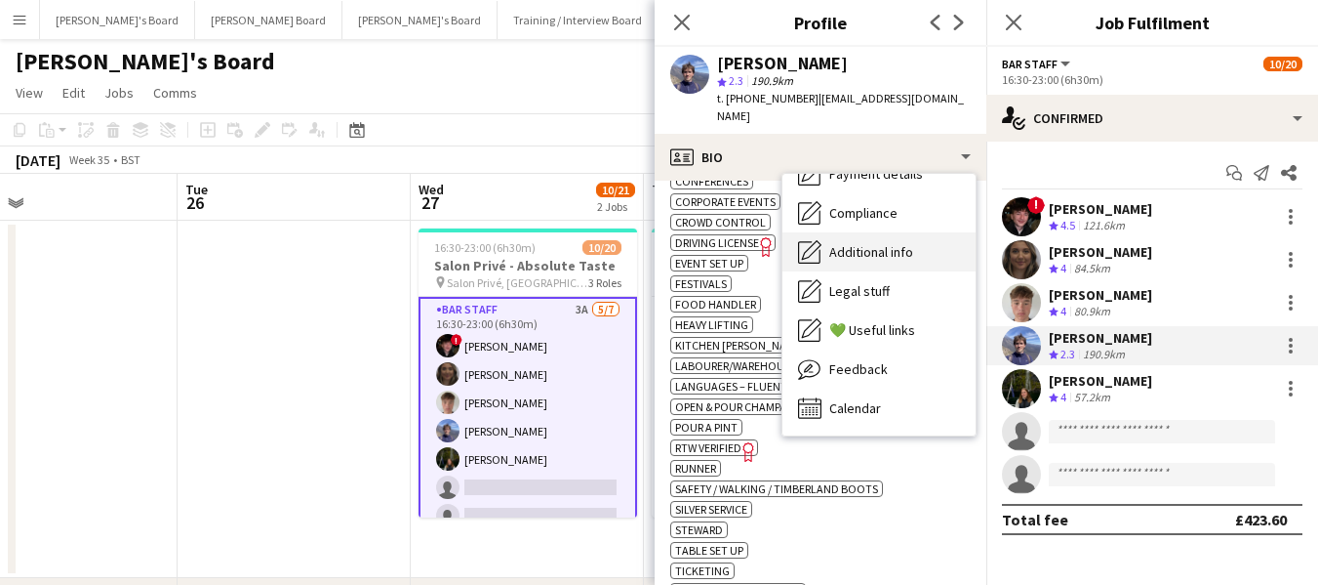
click at [869, 243] on span "Additional info" at bounding box center [872, 252] width 84 height 18
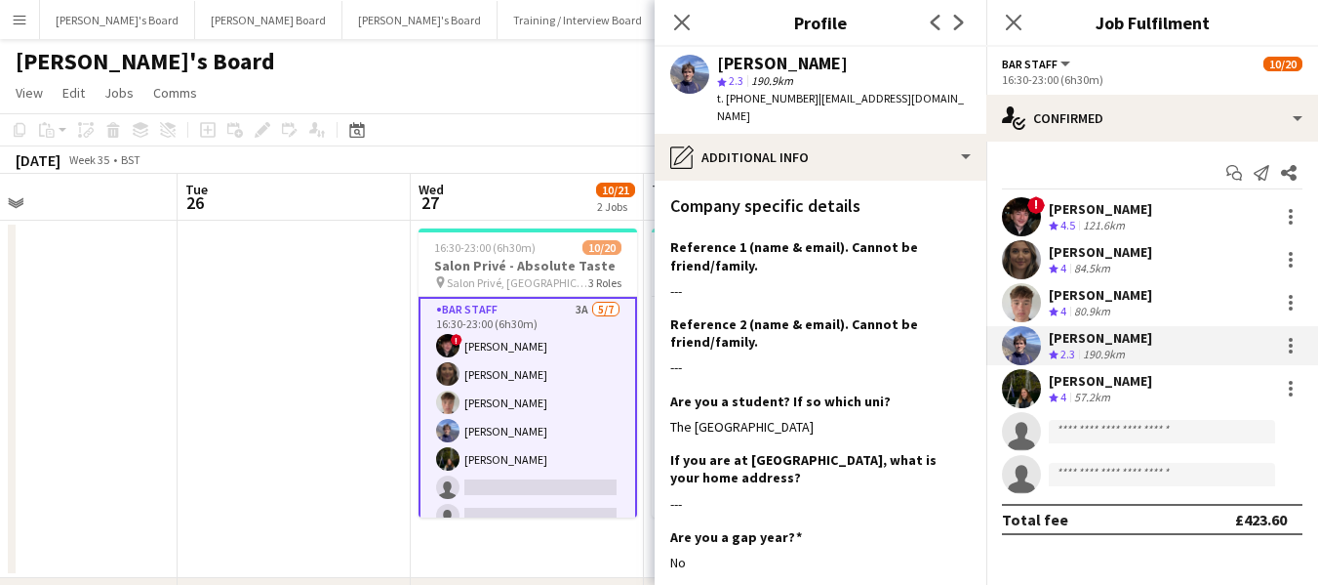
scroll to position [390, 0]
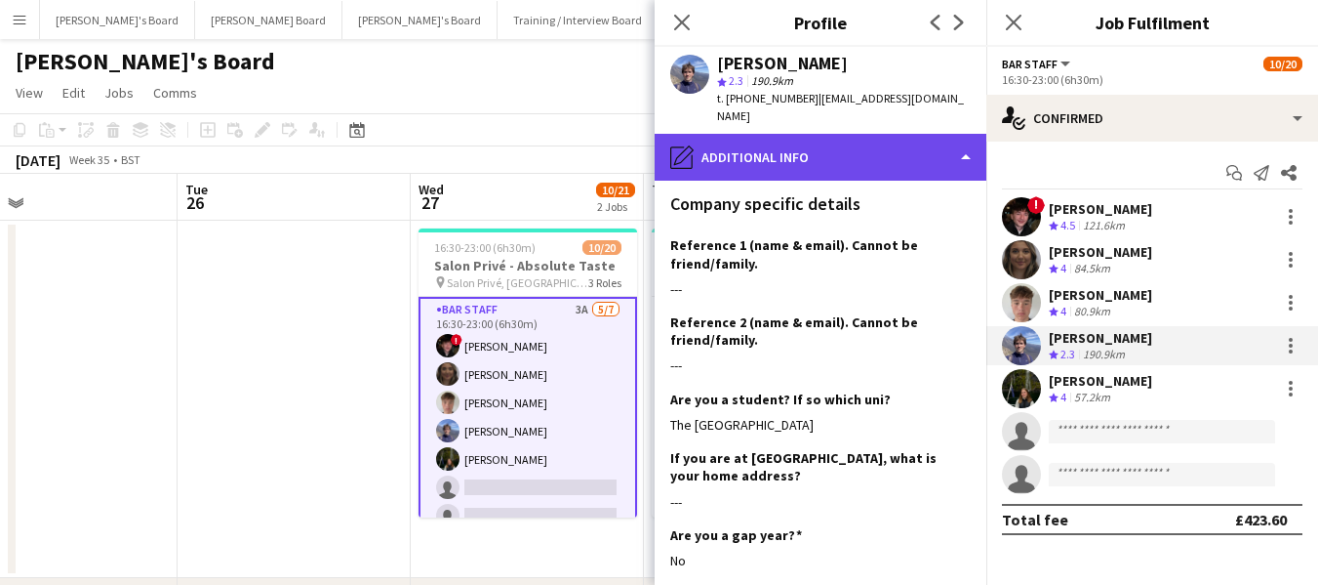
click at [869, 144] on div "pencil4 Additional info" at bounding box center [821, 157] width 332 height 47
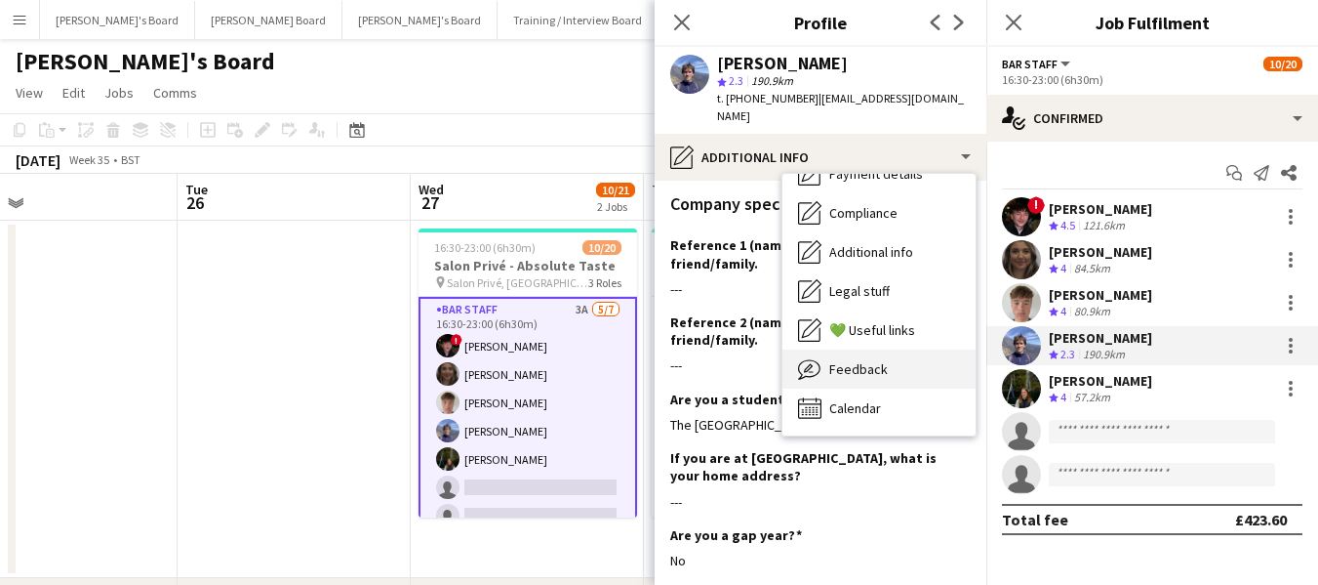
click at [872, 360] on span "Feedback" at bounding box center [859, 369] width 59 height 18
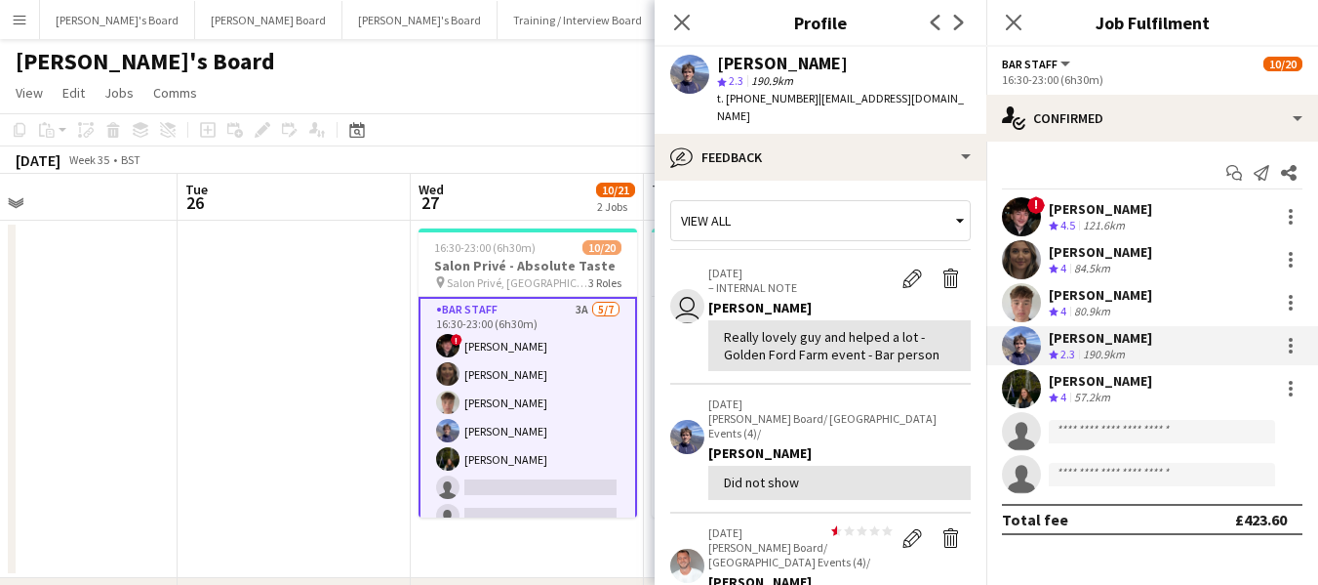
scroll to position [0, 0]
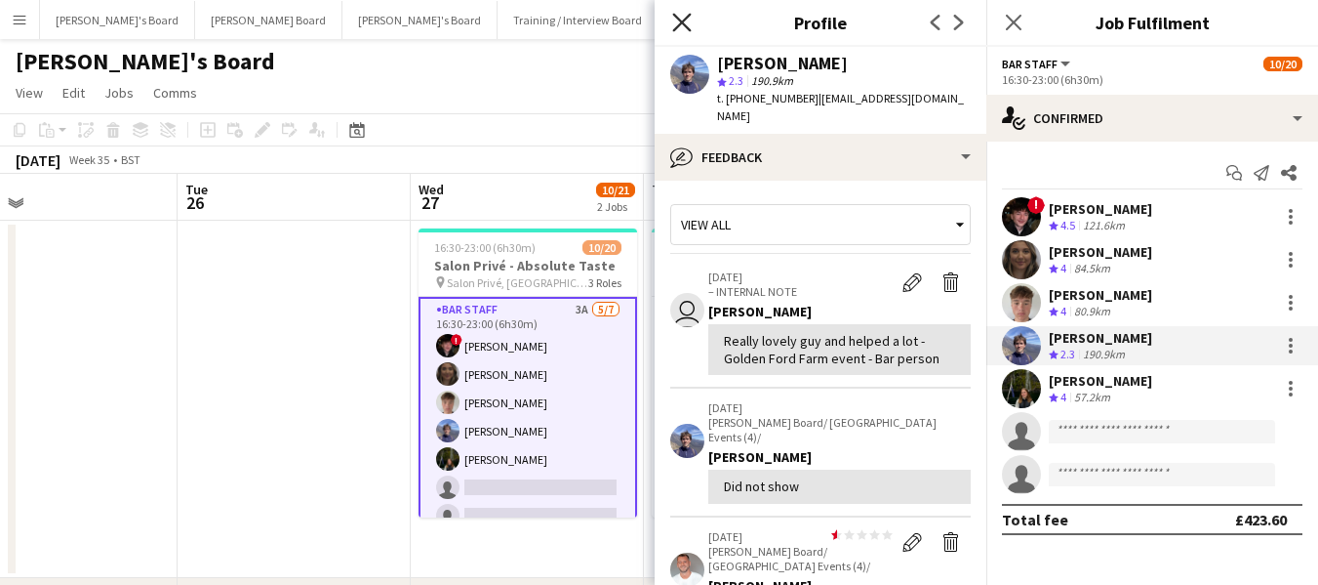
click at [673, 16] on icon "Close pop-in" at bounding box center [681, 22] width 19 height 19
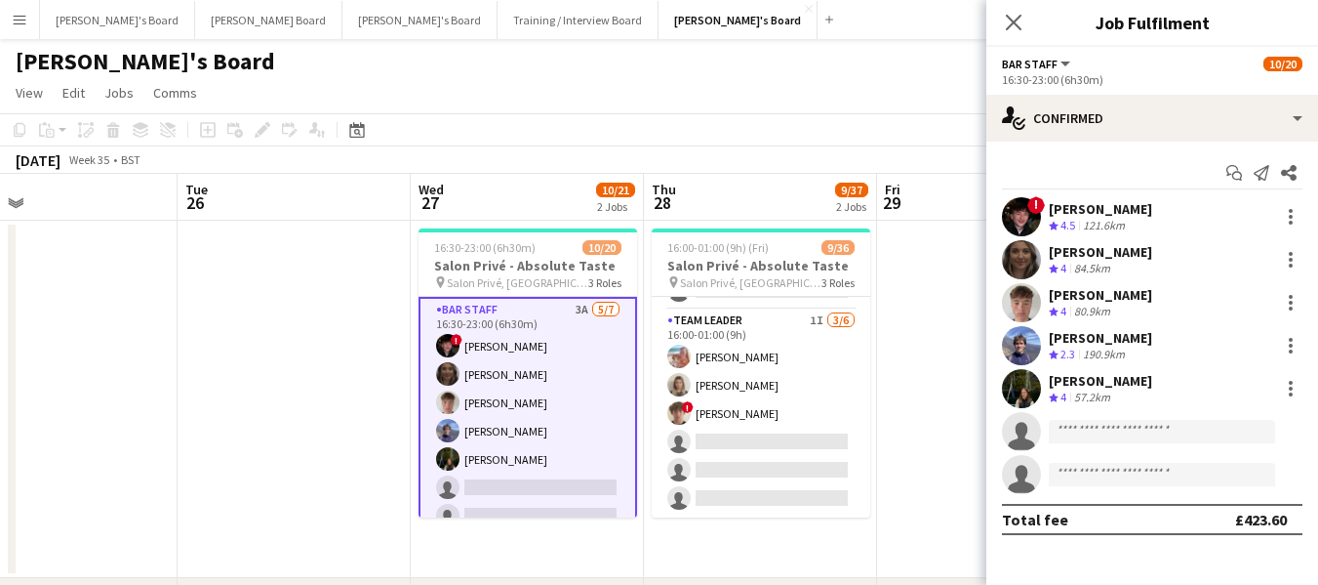
click at [1105, 378] on div "[PERSON_NAME]" at bounding box center [1100, 381] width 103 height 18
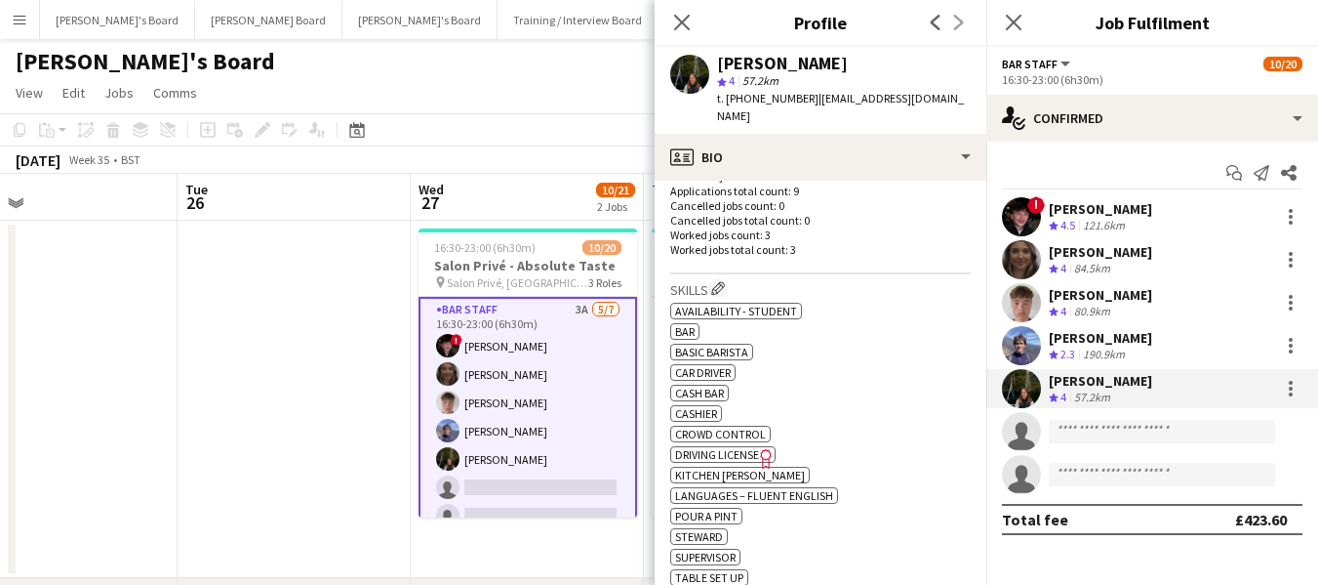
scroll to position [390, 0]
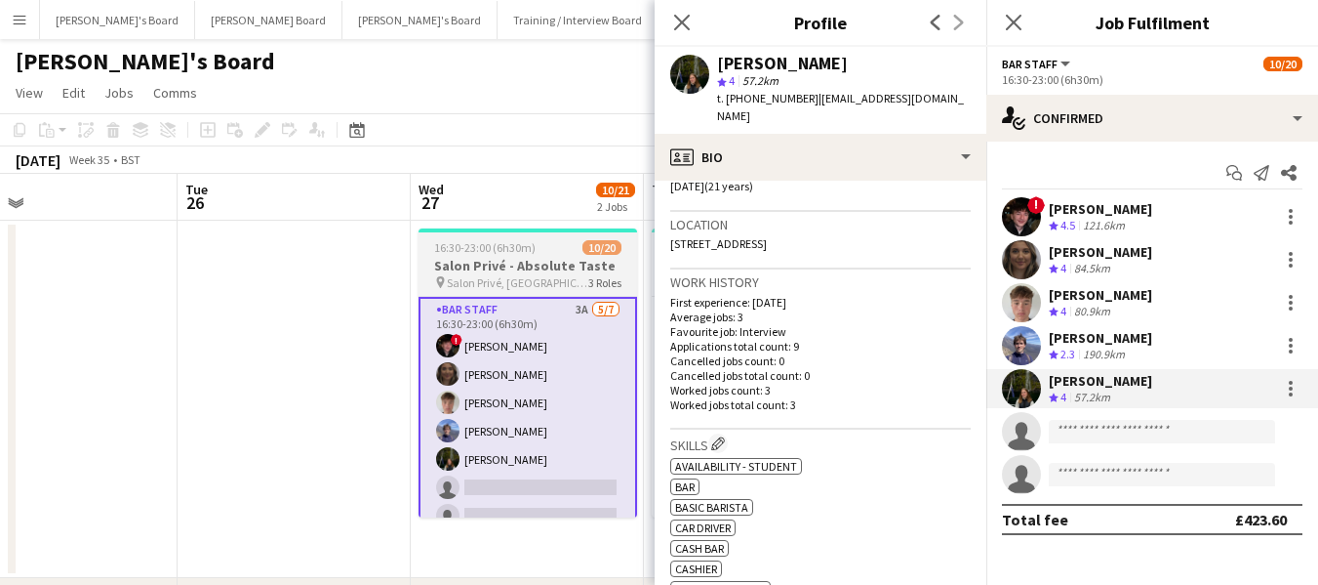
click at [489, 268] on h3 "Salon Privé - Absolute Taste" at bounding box center [528, 266] width 219 height 18
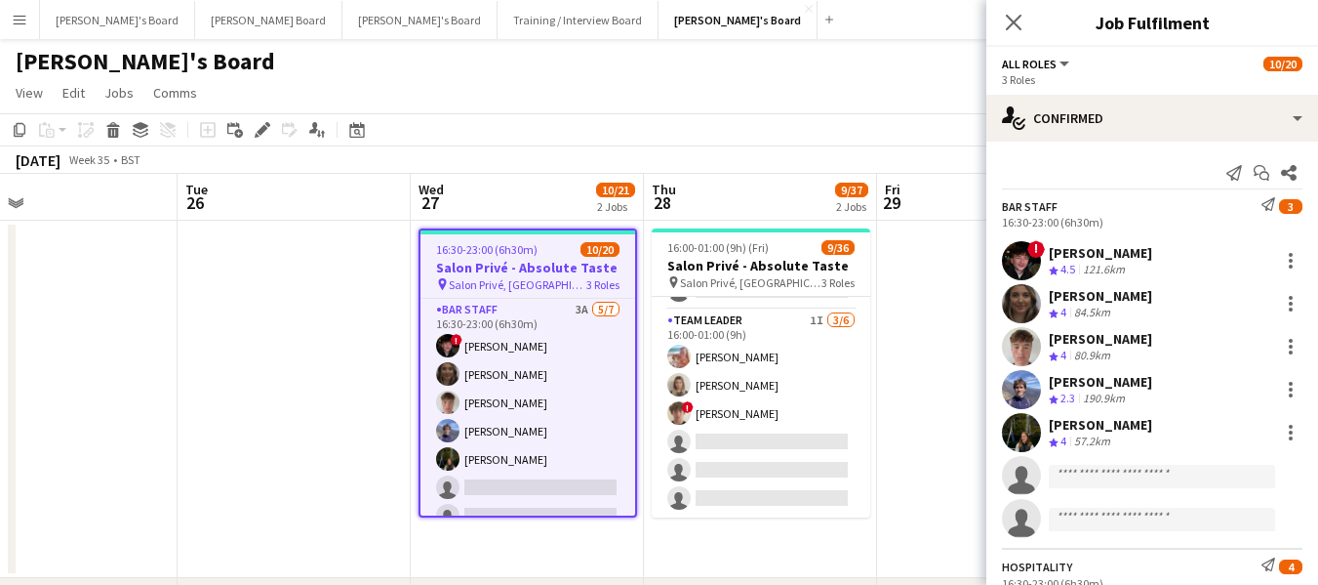
click at [524, 264] on h3 "Salon Privé - Absolute Taste" at bounding box center [528, 268] width 215 height 18
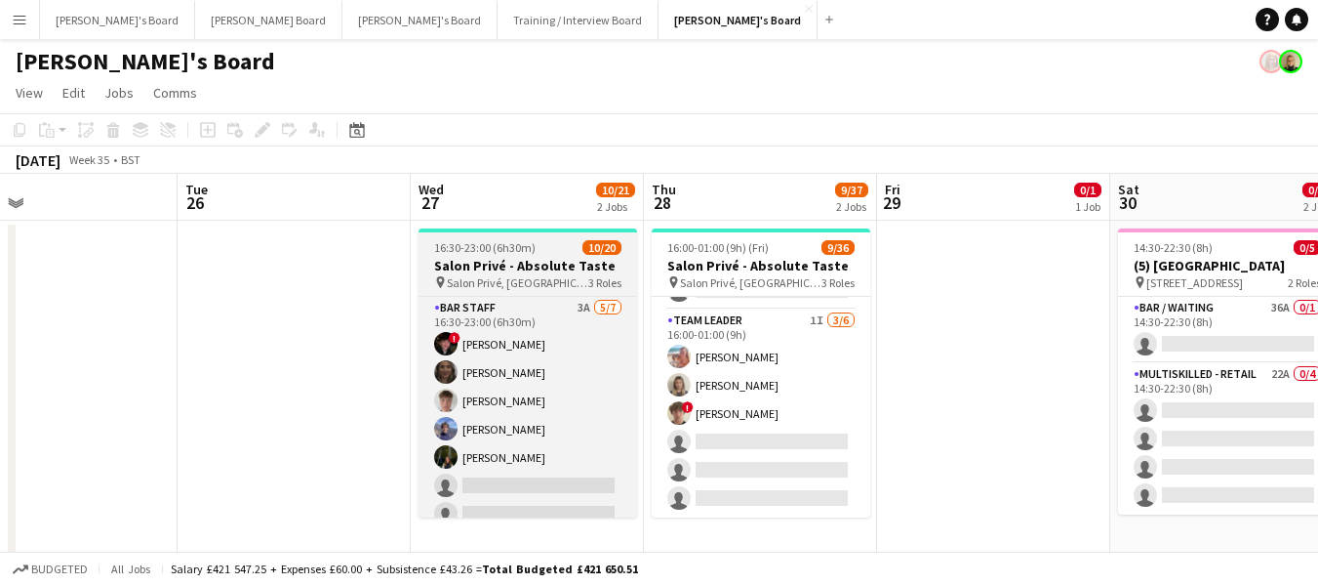
click at [524, 264] on h3 "Salon Privé - Absolute Taste" at bounding box center [528, 266] width 219 height 18
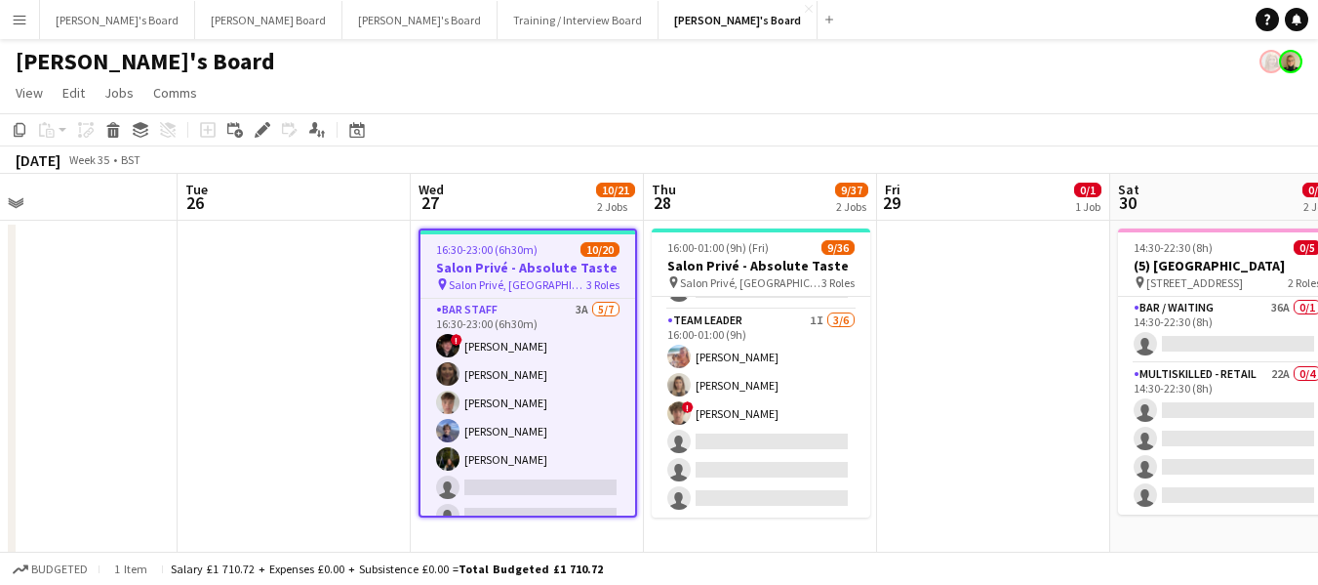
click at [536, 259] on h3 "Salon Privé - Absolute Taste" at bounding box center [528, 268] width 215 height 18
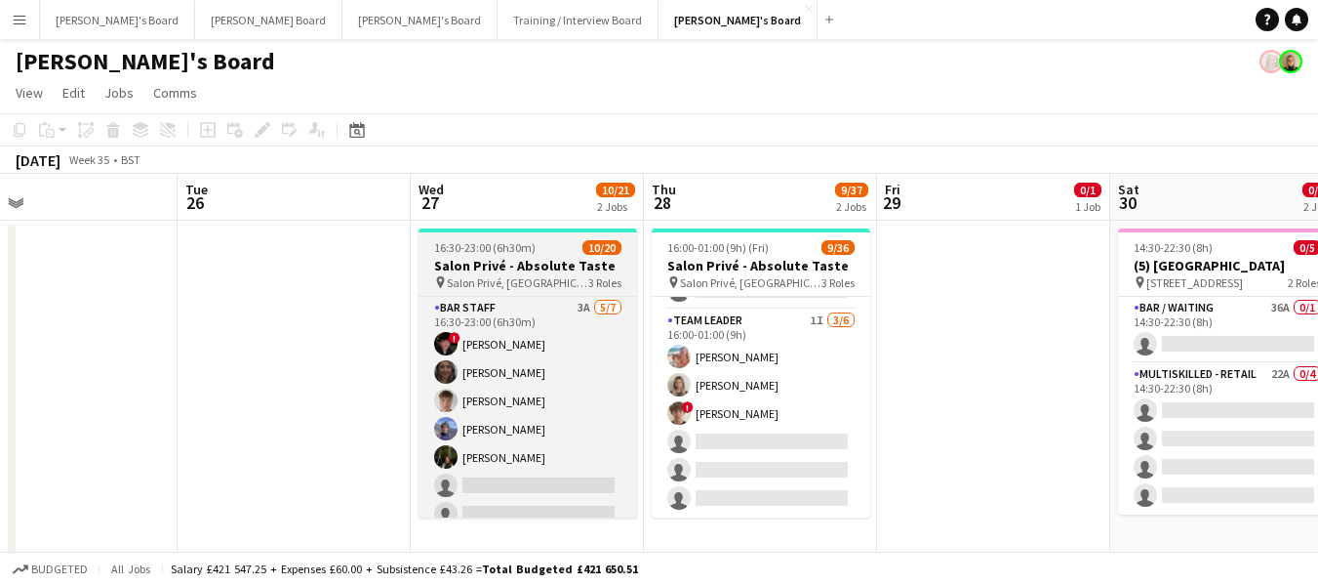
scroll to position [0, 525]
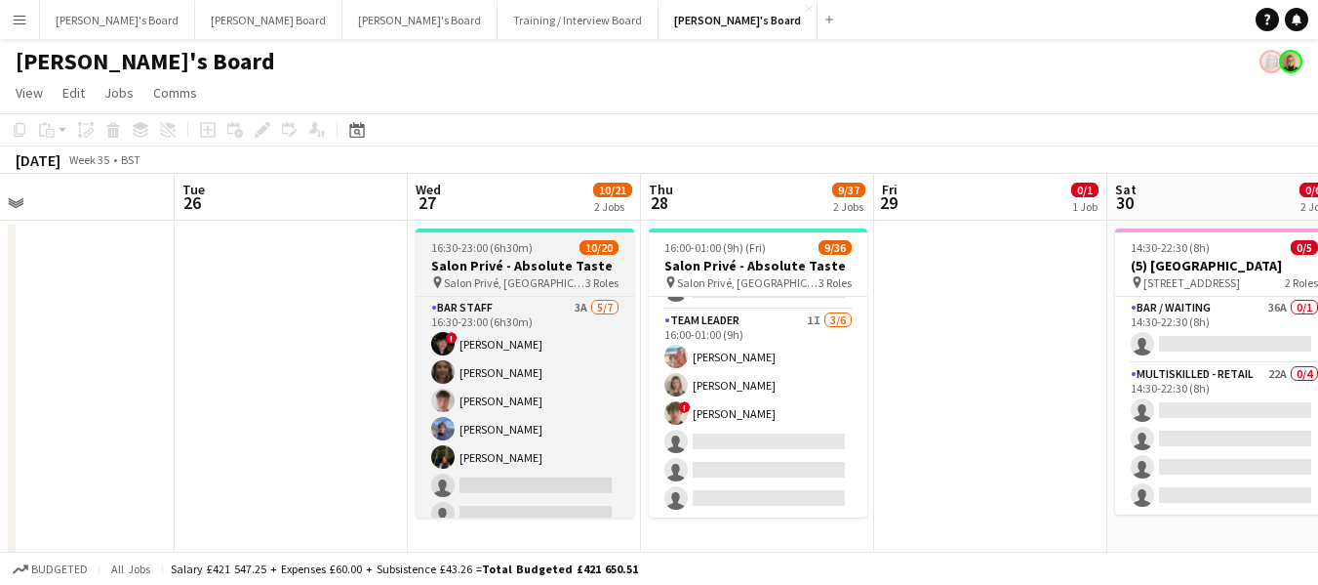
click at [525, 269] on h3 "Salon Privé - Absolute Taste" at bounding box center [525, 266] width 219 height 18
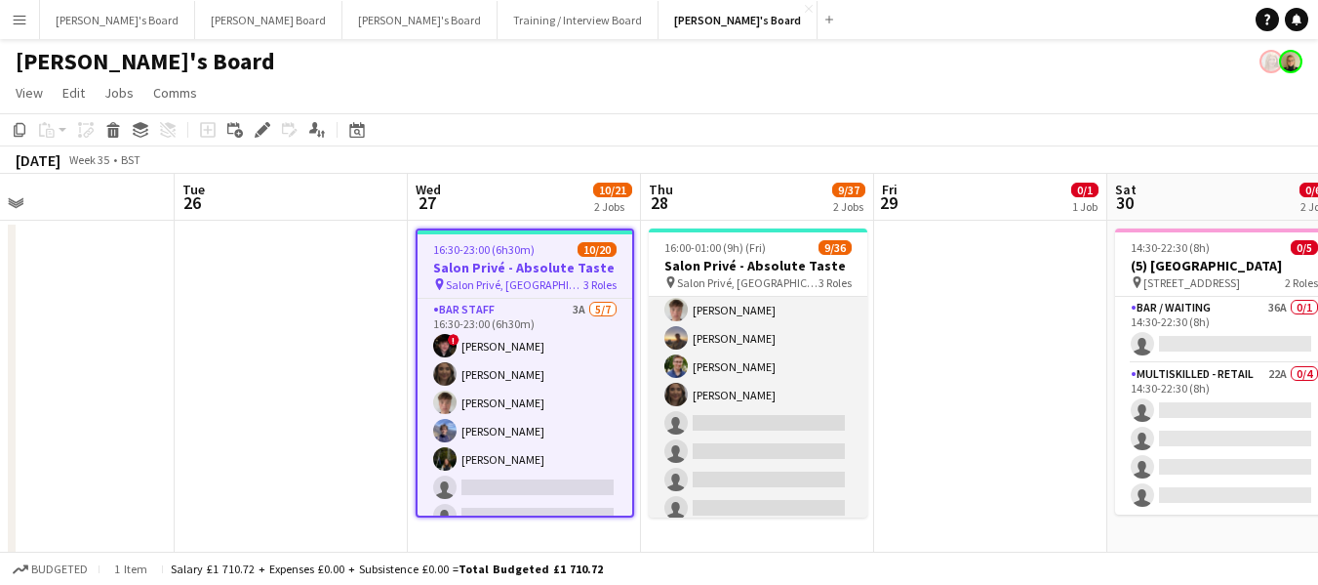
scroll to position [0, 0]
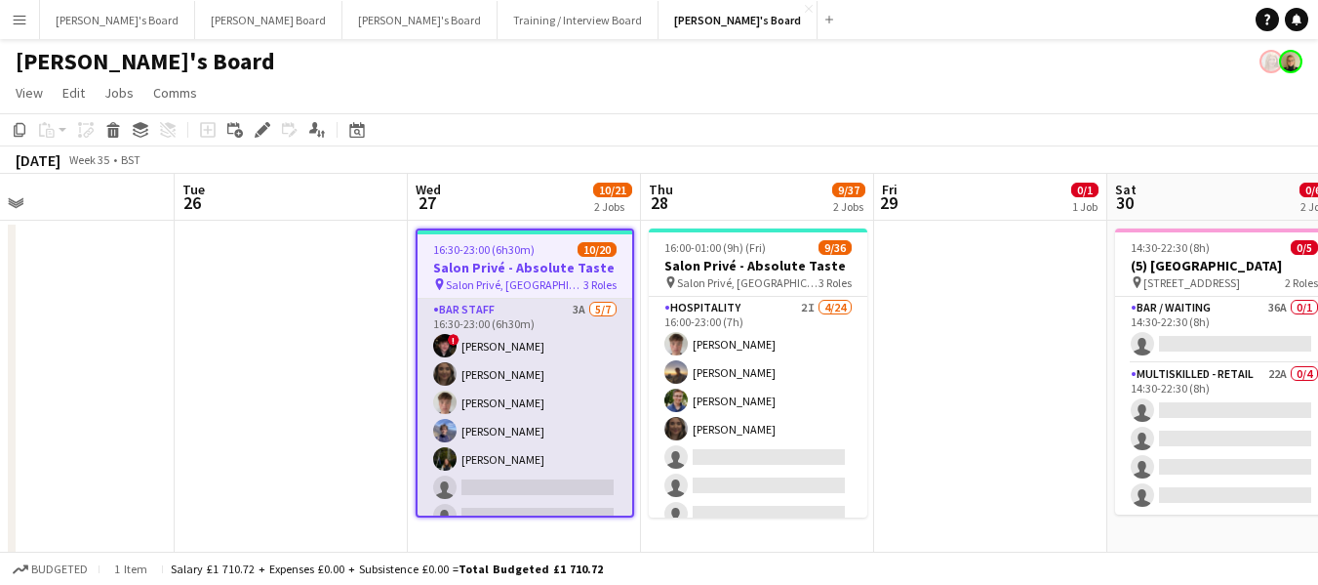
click at [497, 307] on app-card-role "BAR STAFF 3A [DATE] 16:30-23:00 (6h30m) ! [PERSON_NAME] [PERSON_NAME] [PERSON_N…" at bounding box center [525, 417] width 215 height 236
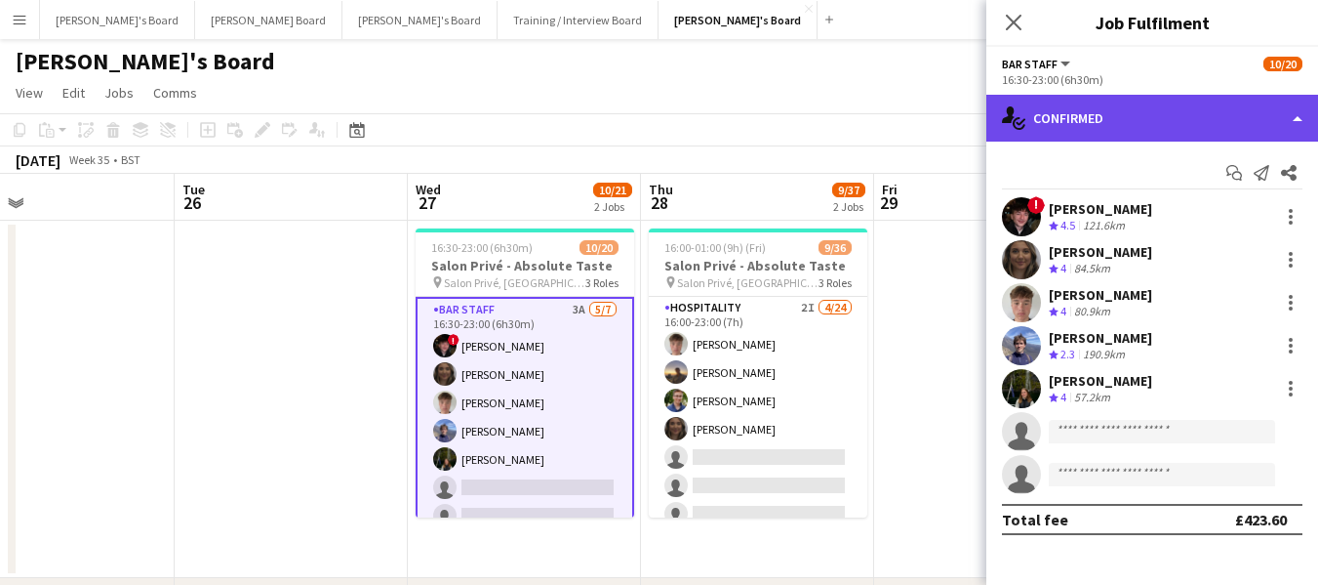
click at [1155, 107] on div "single-neutral-actions-check-2 Confirmed" at bounding box center [1153, 118] width 332 height 47
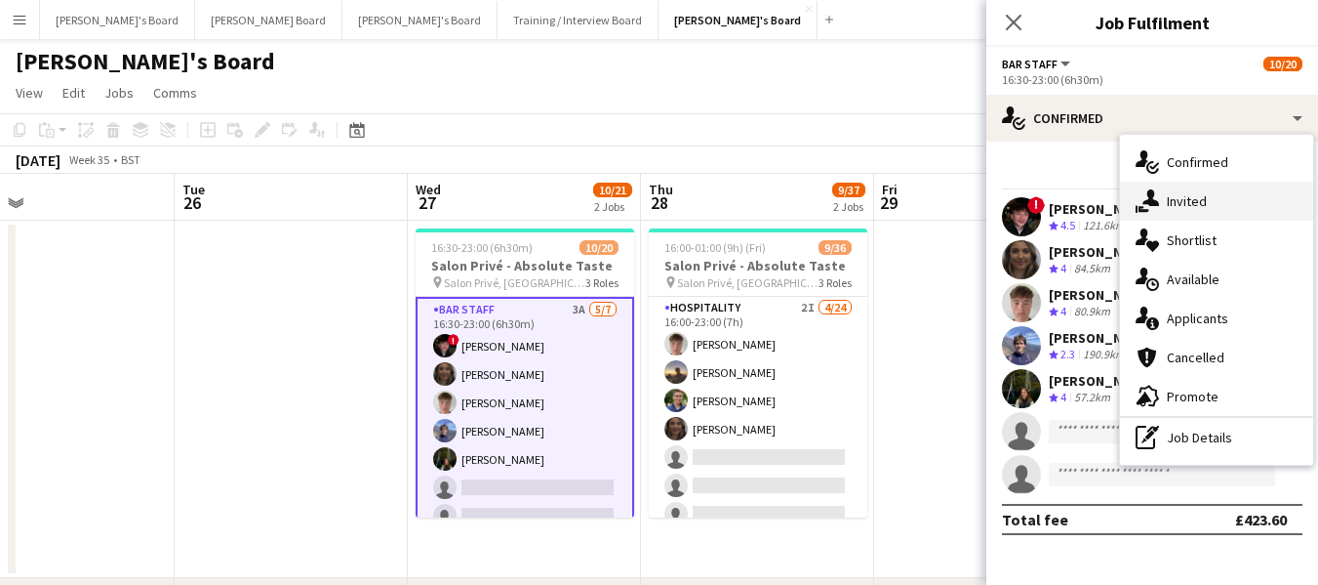
click at [1193, 197] on div "single-neutral-actions-share-1 Invited" at bounding box center [1216, 201] width 193 height 39
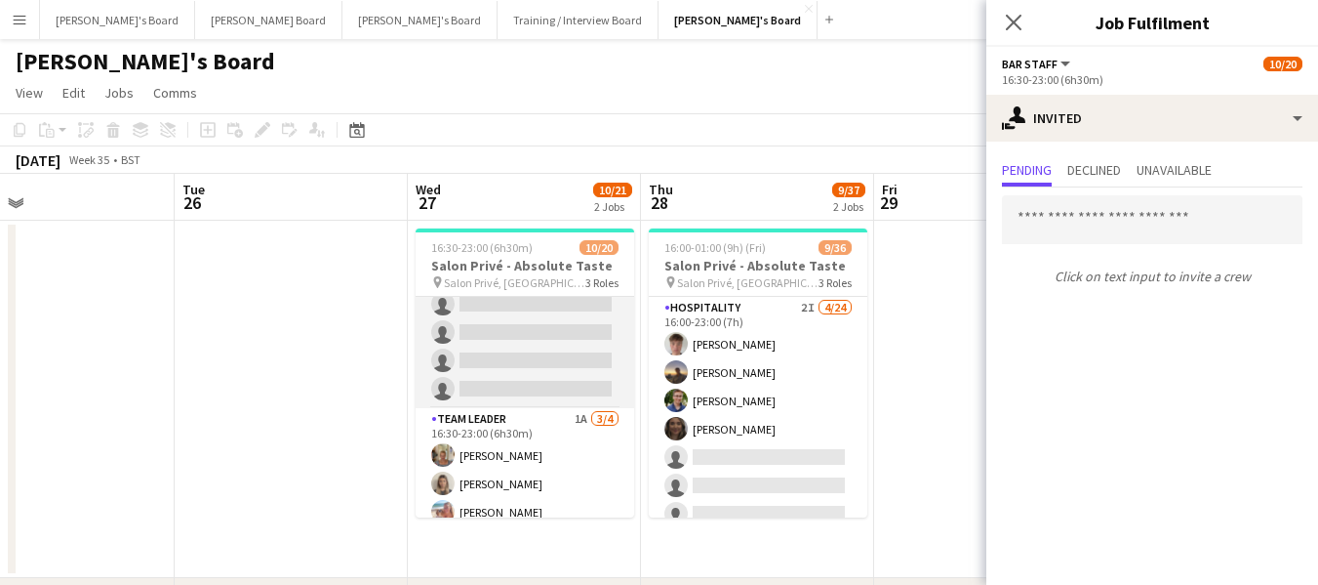
scroll to position [464, 0]
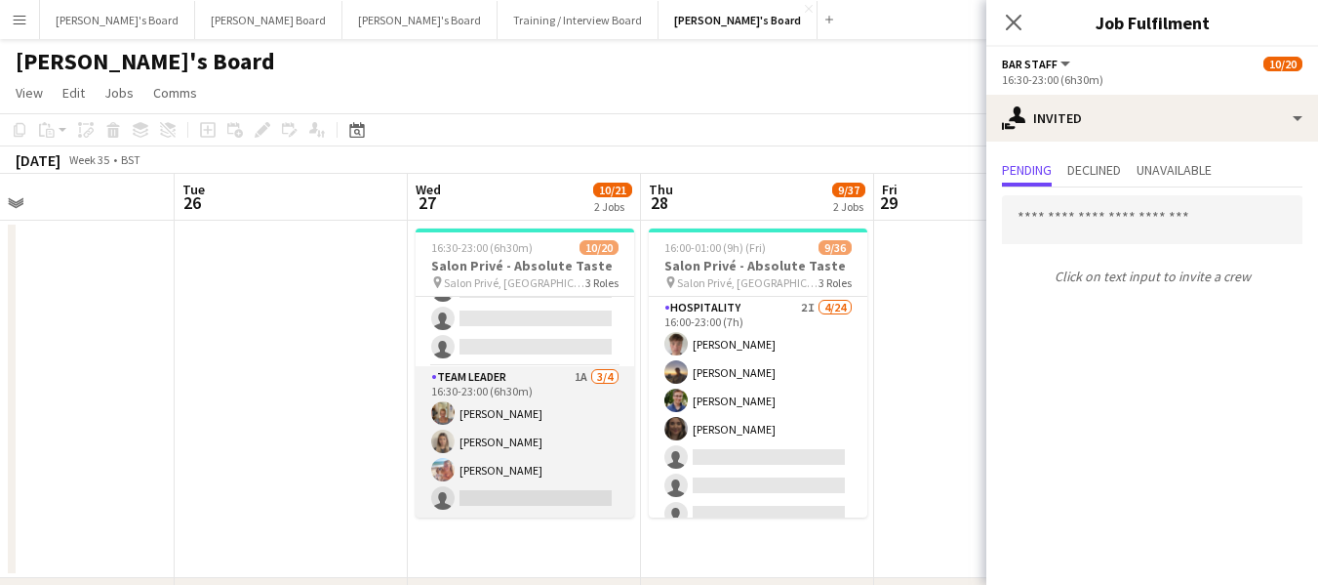
click at [474, 375] on app-card-role "TEAM LEADER 1A [DATE] 16:30-23:00 (6h30m) [PERSON_NAME] [PERSON_NAME] [PERSON_N…" at bounding box center [525, 441] width 219 height 151
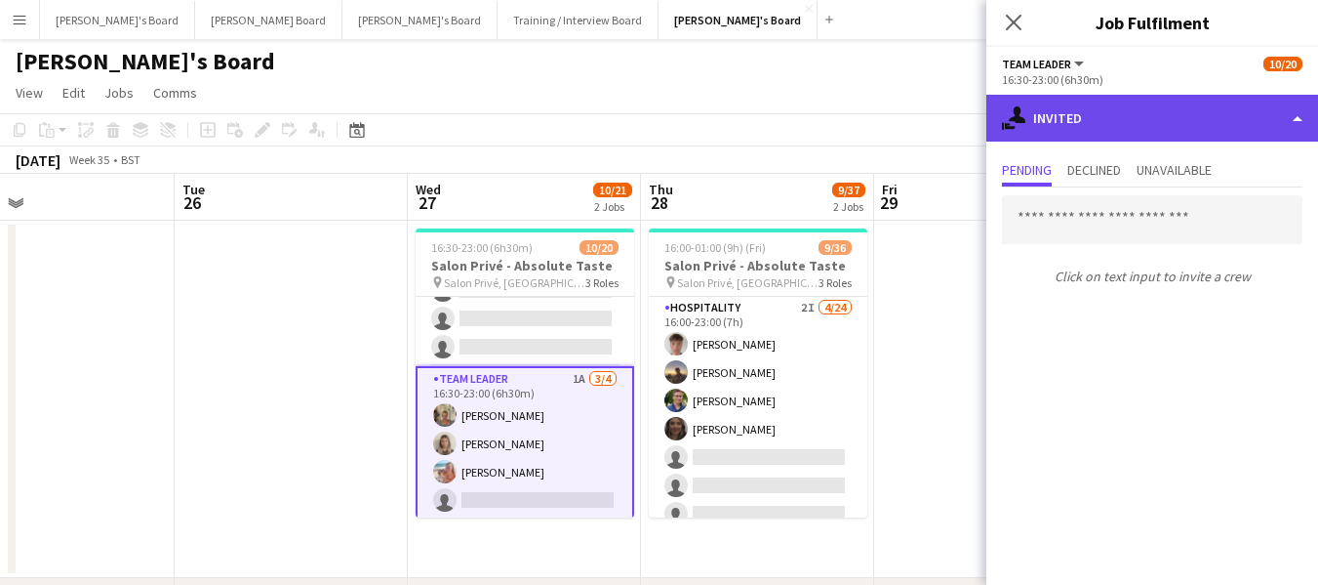
click at [1151, 120] on div "single-neutral-actions-share-1 Invited" at bounding box center [1153, 118] width 332 height 47
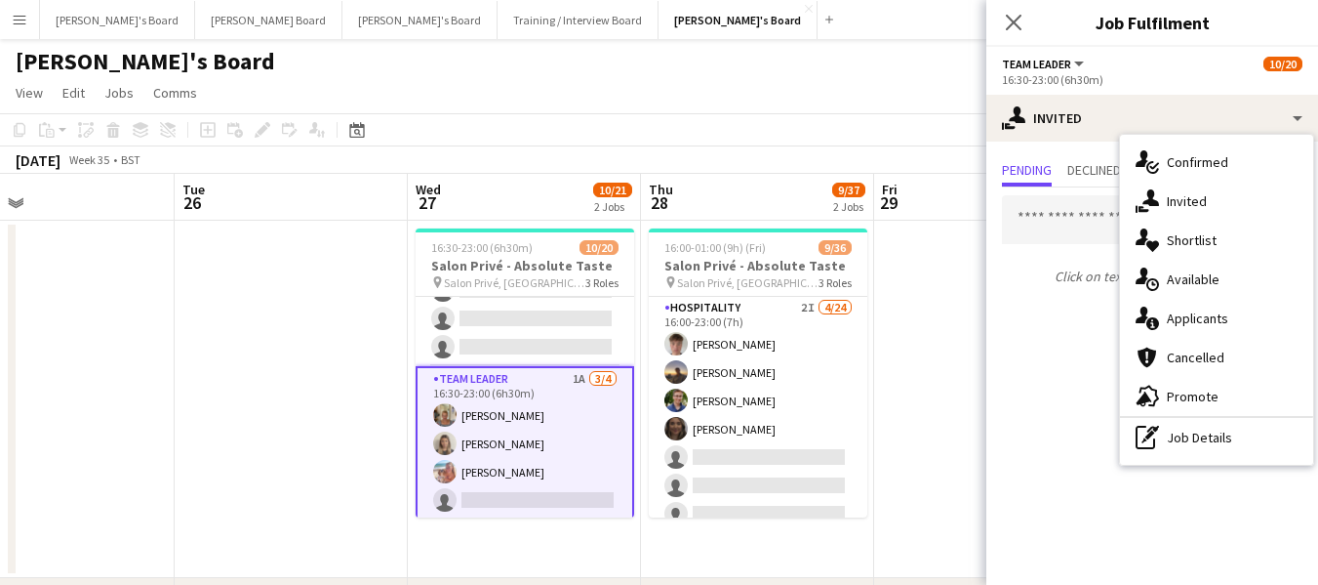
click at [884, 82] on app-page-menu "View Day view expanded Day view collapsed Month view Date picker Jump to [DATE]…" at bounding box center [659, 94] width 1318 height 37
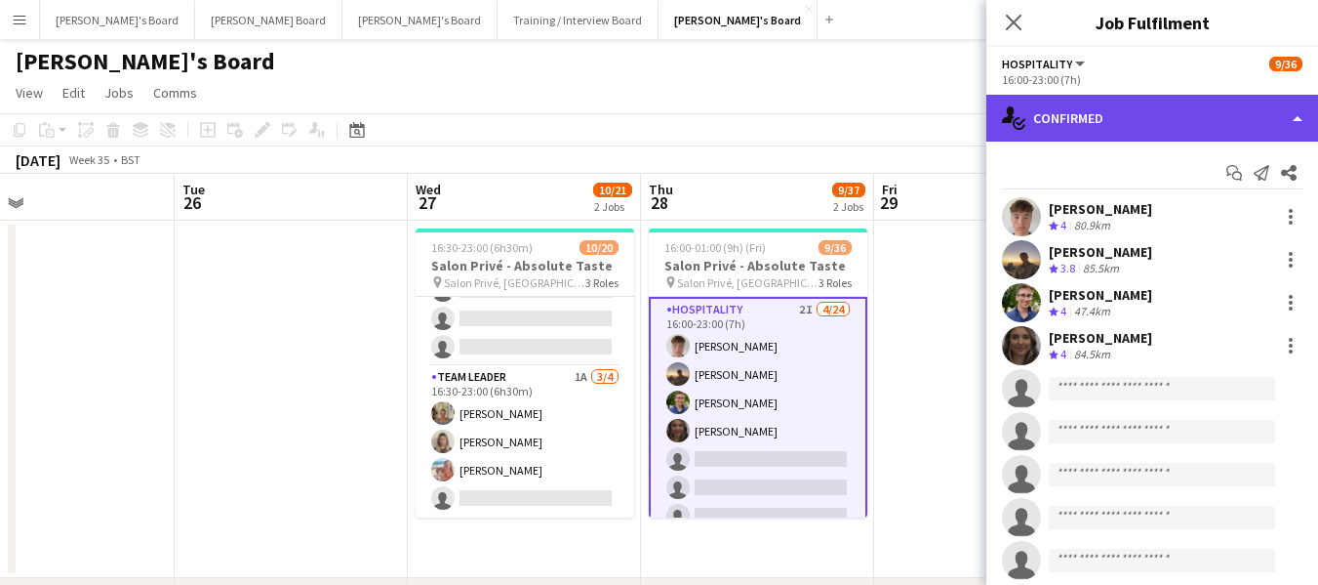
click at [1148, 122] on div "single-neutral-actions-check-2 Confirmed" at bounding box center [1153, 118] width 332 height 47
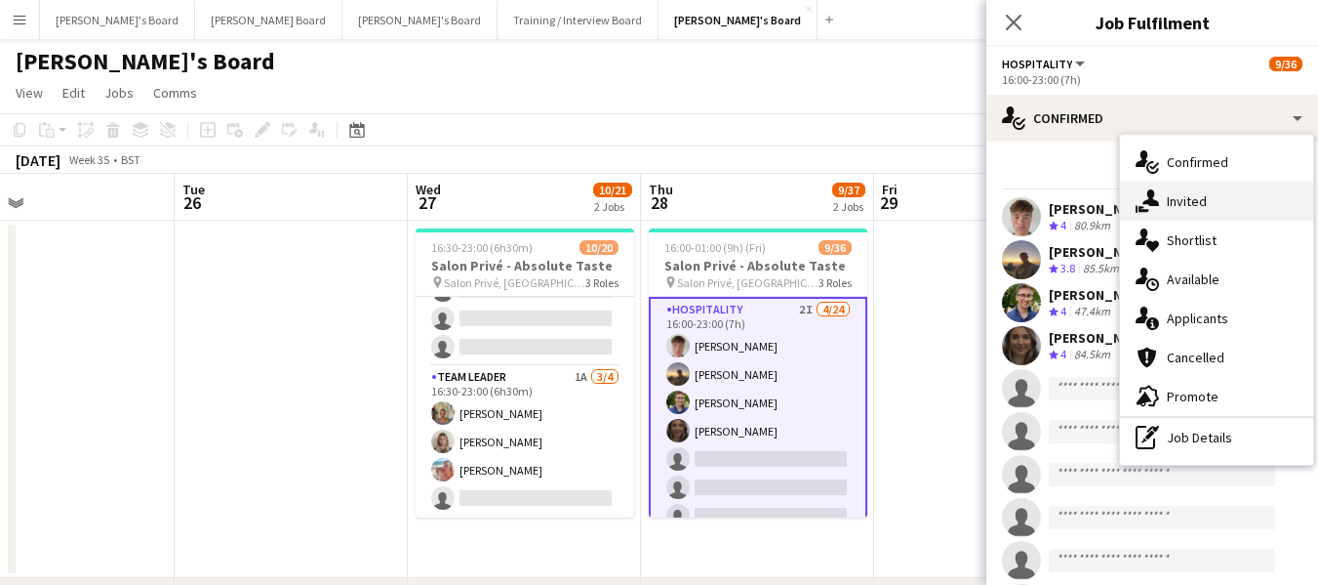
click at [1184, 197] on div "single-neutral-actions-share-1 Invited" at bounding box center [1216, 201] width 193 height 39
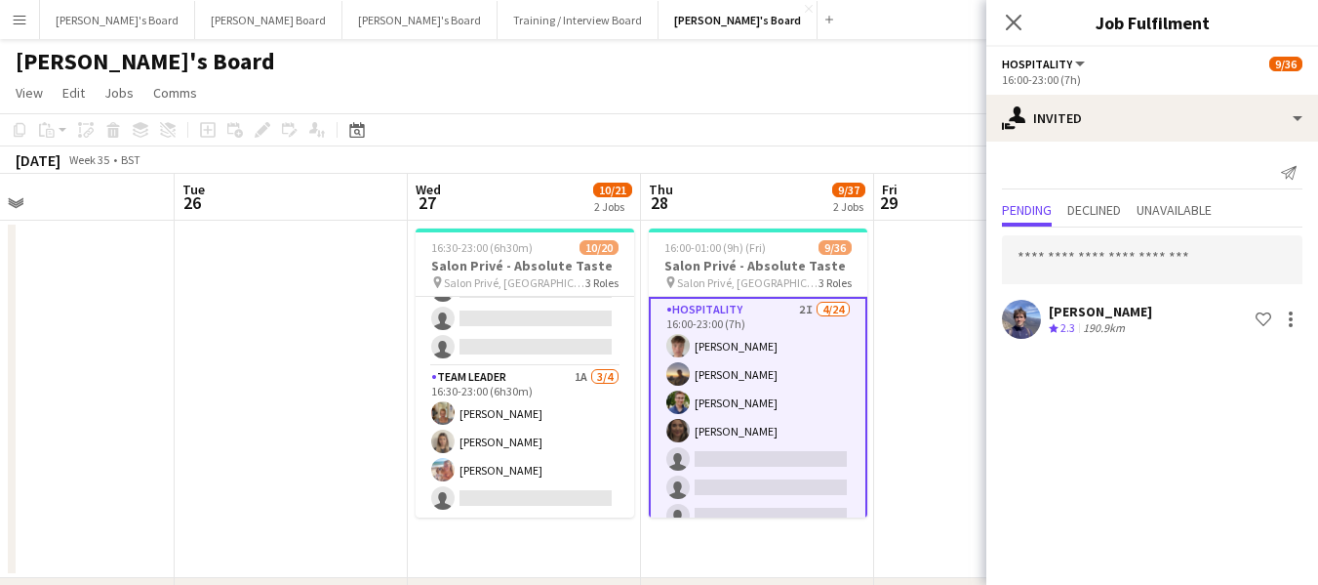
click at [872, 61] on div "[PERSON_NAME]'s Board" at bounding box center [659, 57] width 1318 height 37
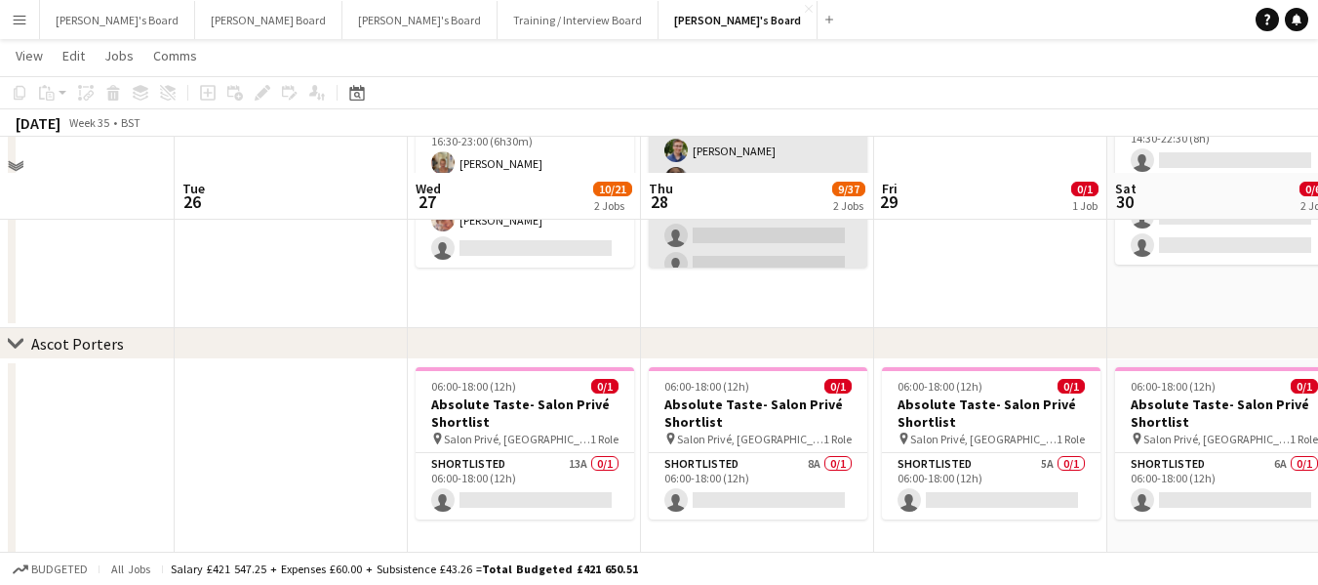
scroll to position [293, 0]
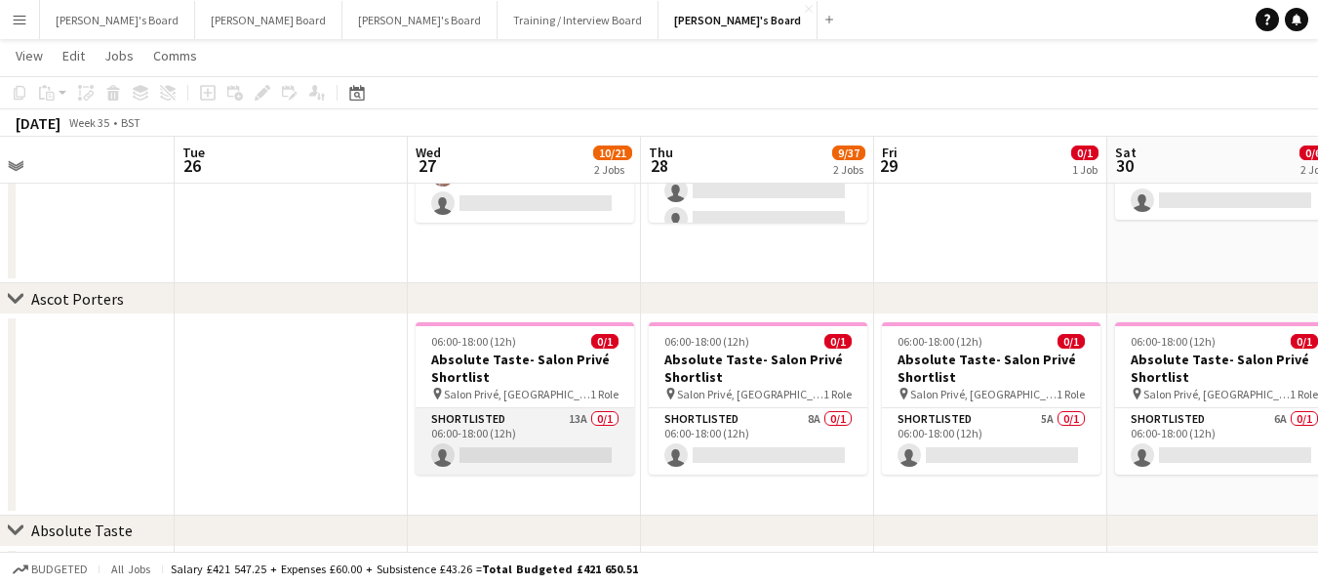
click at [473, 424] on app-card-role "Shortlisted 13A 0/1 06:00-18:00 (12h) single-neutral-actions" at bounding box center [525, 441] width 219 height 66
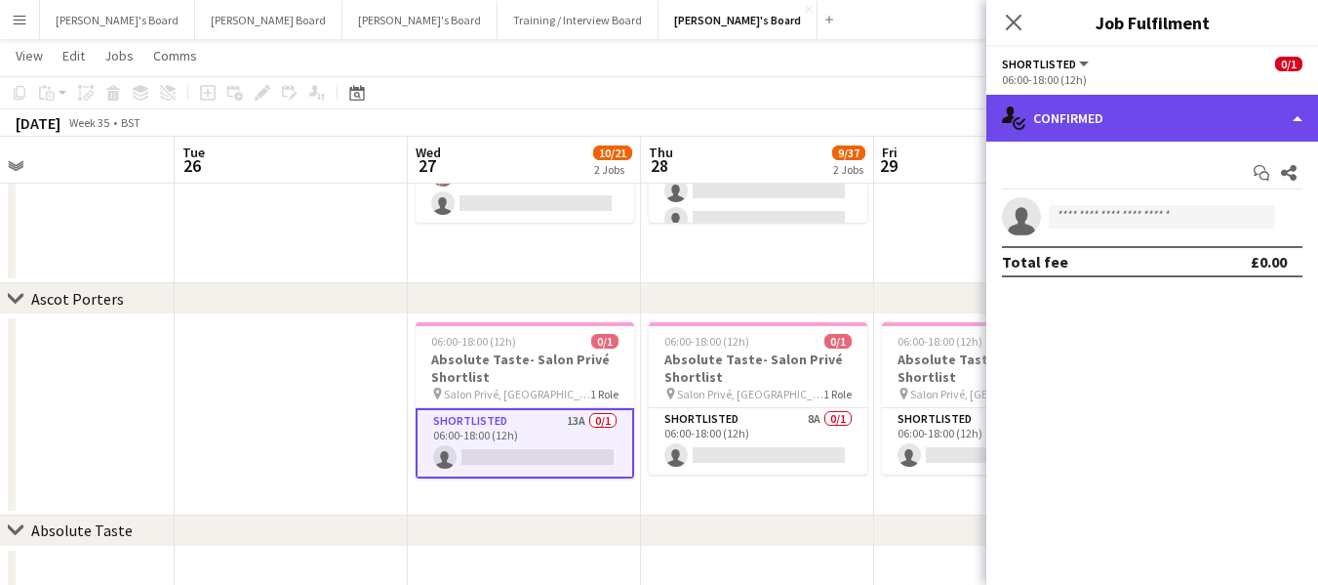
click at [1157, 120] on div "single-neutral-actions-check-2 Confirmed" at bounding box center [1153, 118] width 332 height 47
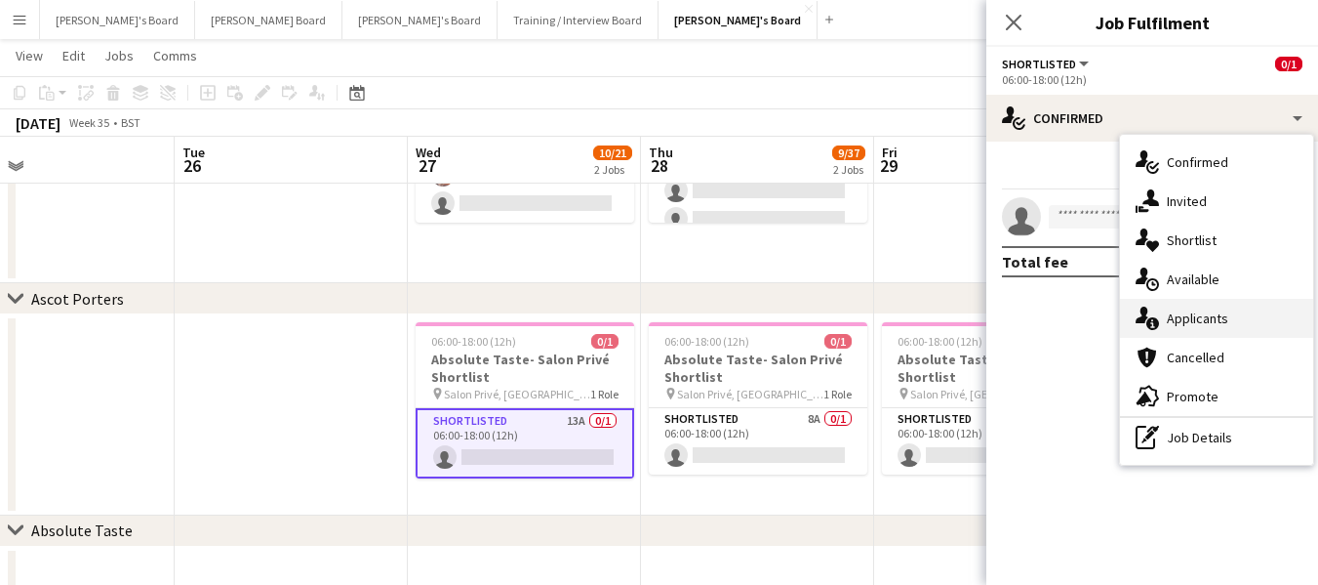
click at [1197, 321] on div "single-neutral-actions-information Applicants" at bounding box center [1216, 318] width 193 height 39
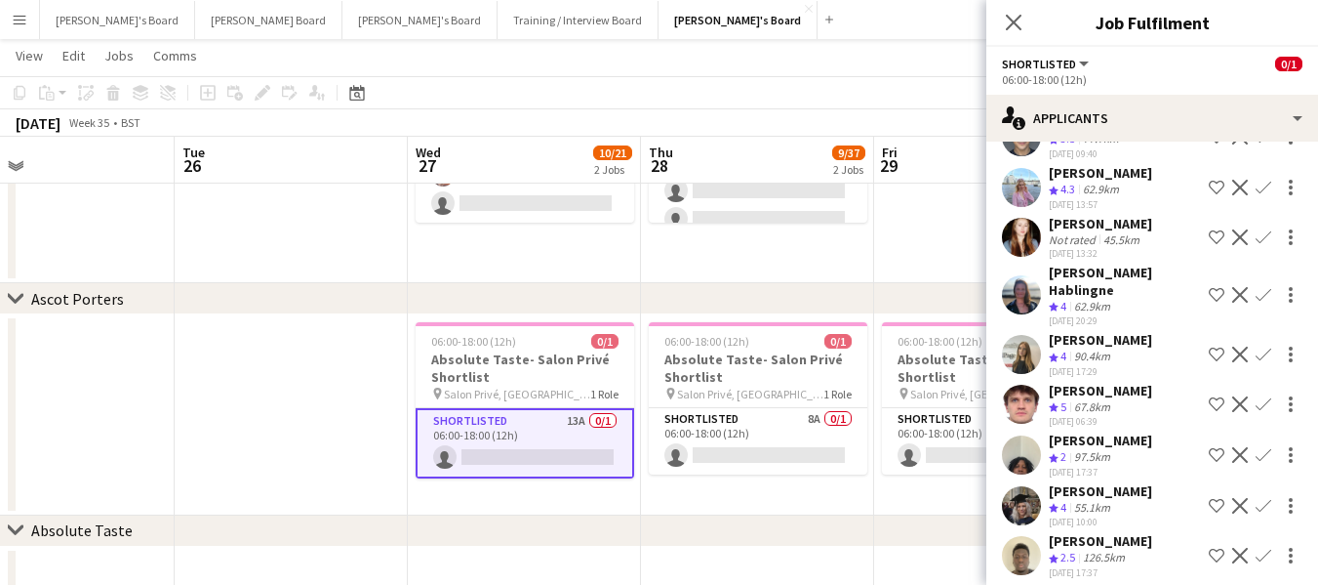
scroll to position [236, 0]
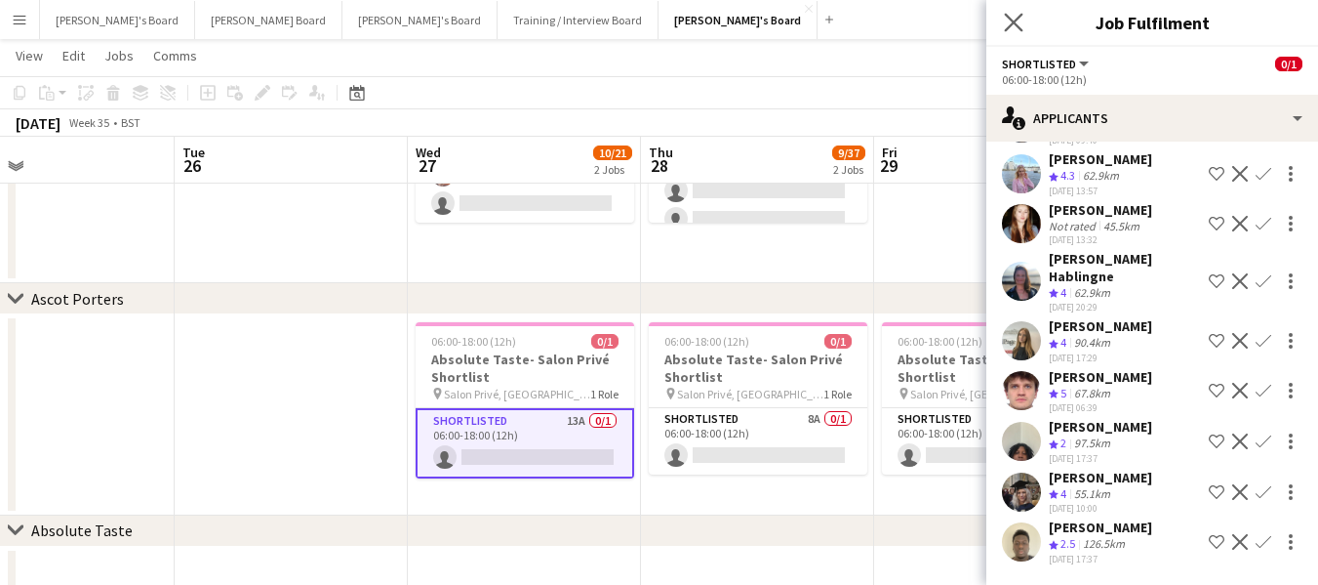
click at [1020, 34] on app-icon "Close pop-in" at bounding box center [1014, 23] width 28 height 28
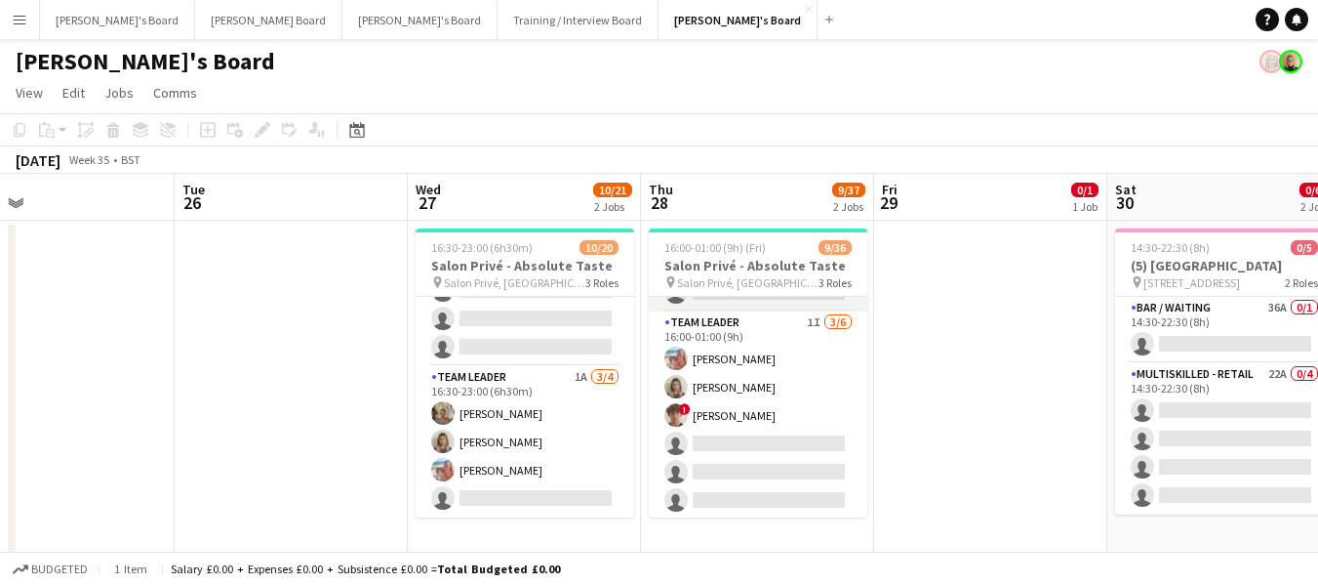
scroll to position [912, 0]
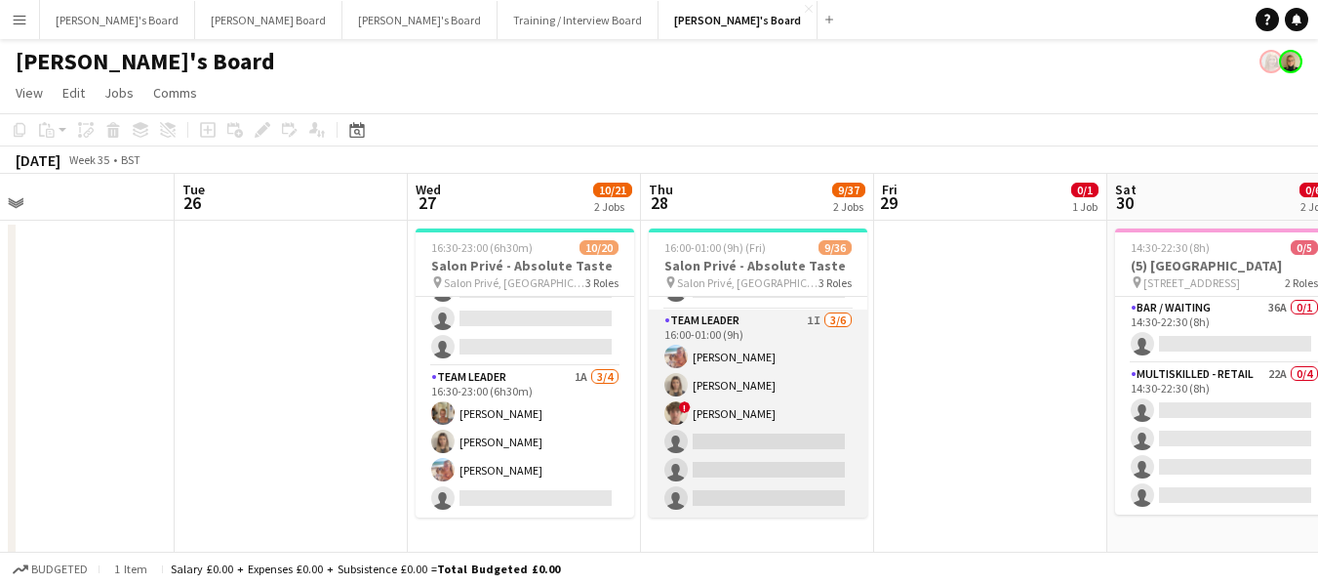
click at [749, 361] on app-card-role "TEAM LEADER 1I [DATE] 16:00-01:00 (9h) [PERSON_NAME] [PERSON_NAME] ! [PERSON_NA…" at bounding box center [758, 413] width 219 height 208
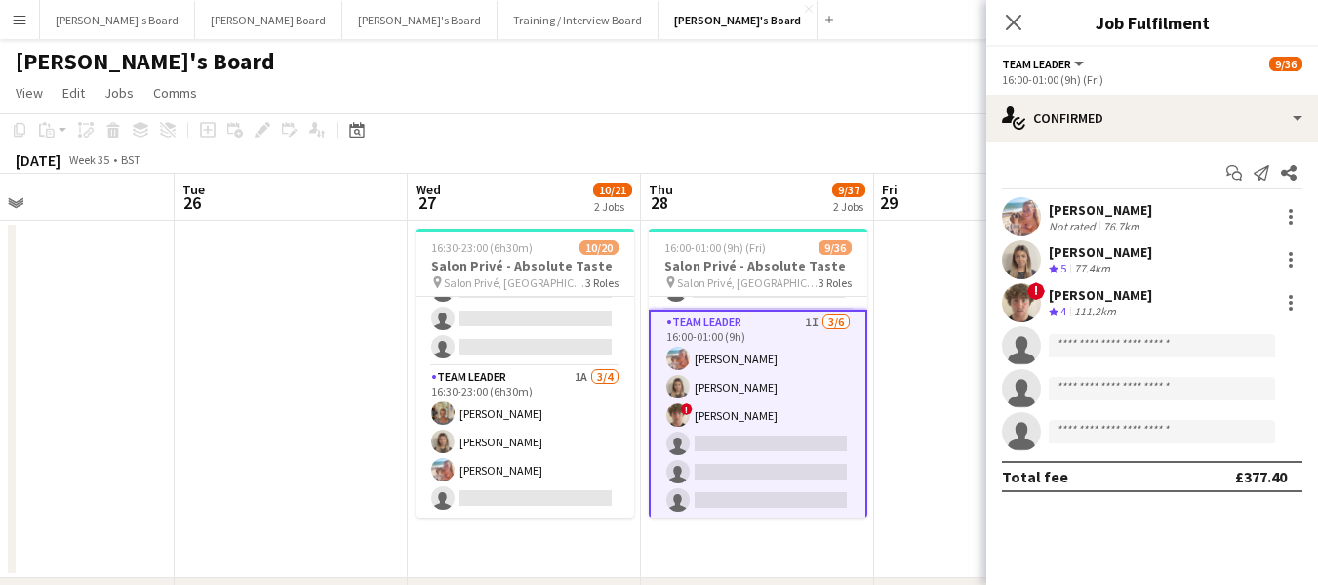
click at [1085, 299] on div "[PERSON_NAME]" at bounding box center [1100, 295] width 103 height 18
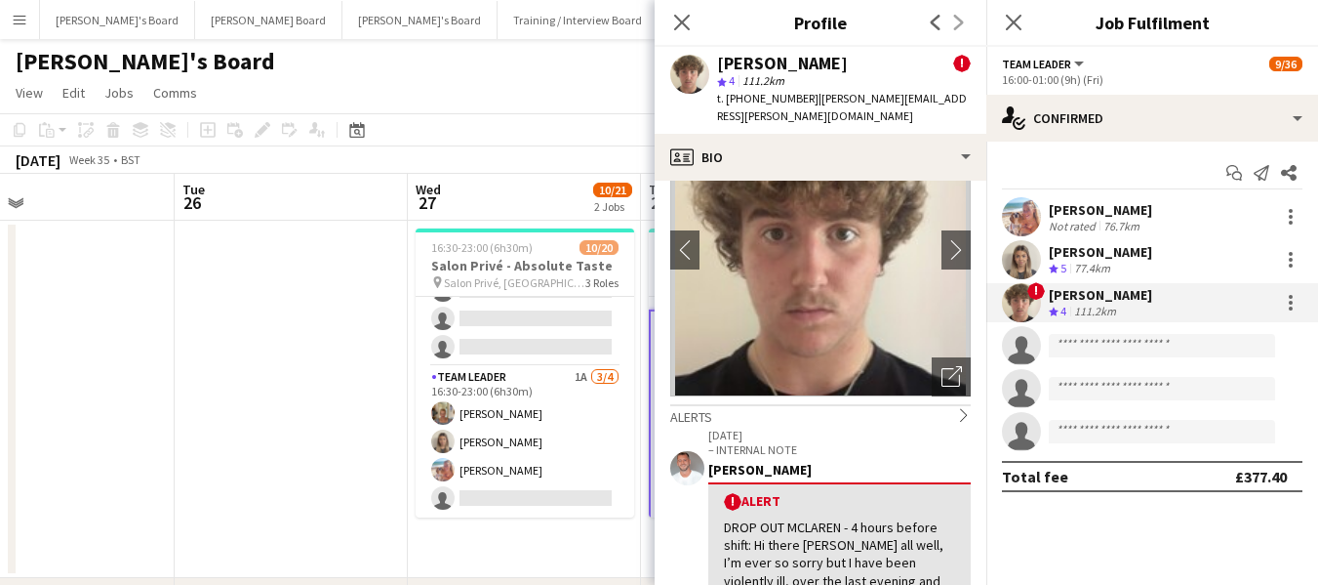
scroll to position [0, 0]
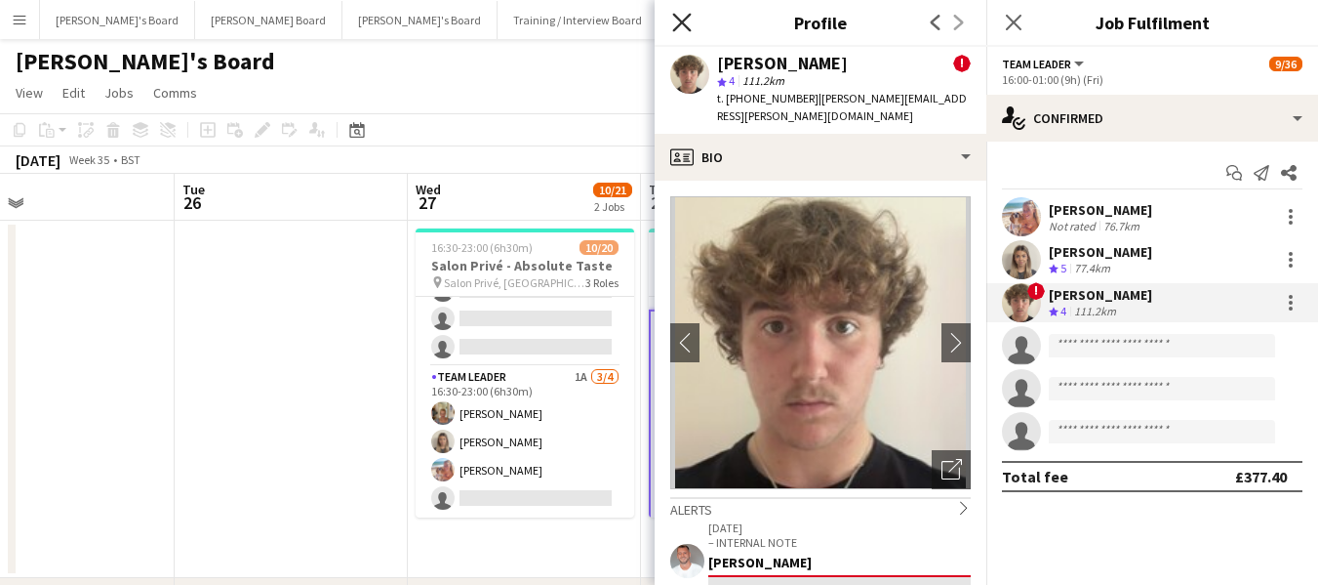
click at [681, 23] on icon at bounding box center [681, 22] width 19 height 19
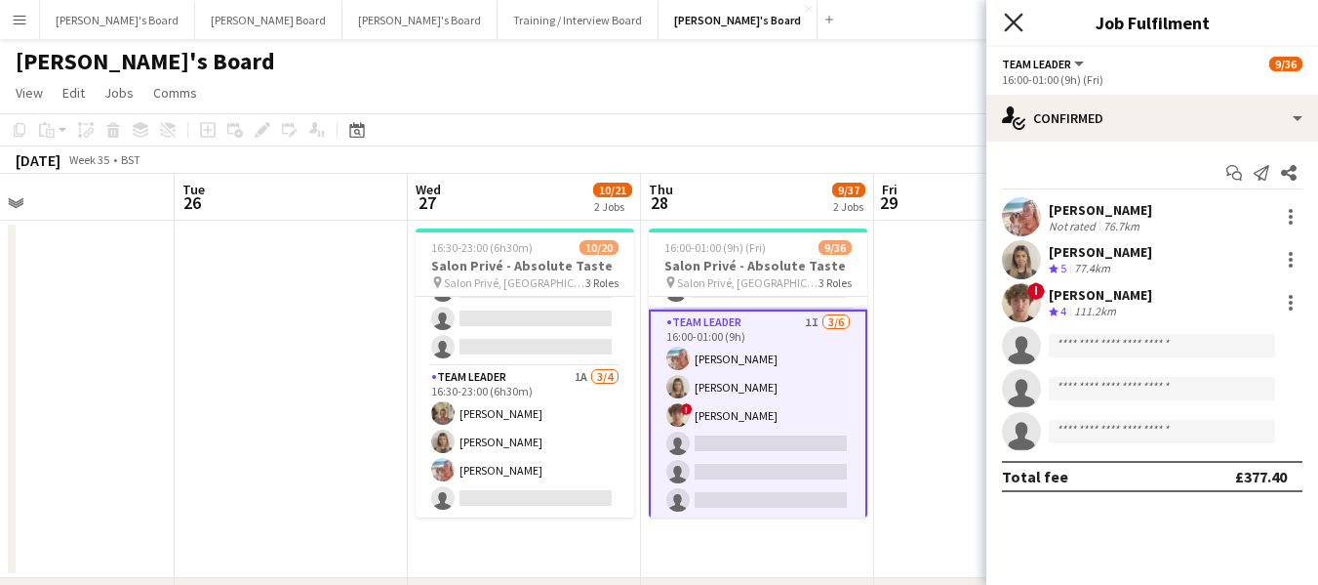
click at [1021, 27] on icon "Close pop-in" at bounding box center [1013, 22] width 19 height 19
